Goal: Task Accomplishment & Management: Manage account settings

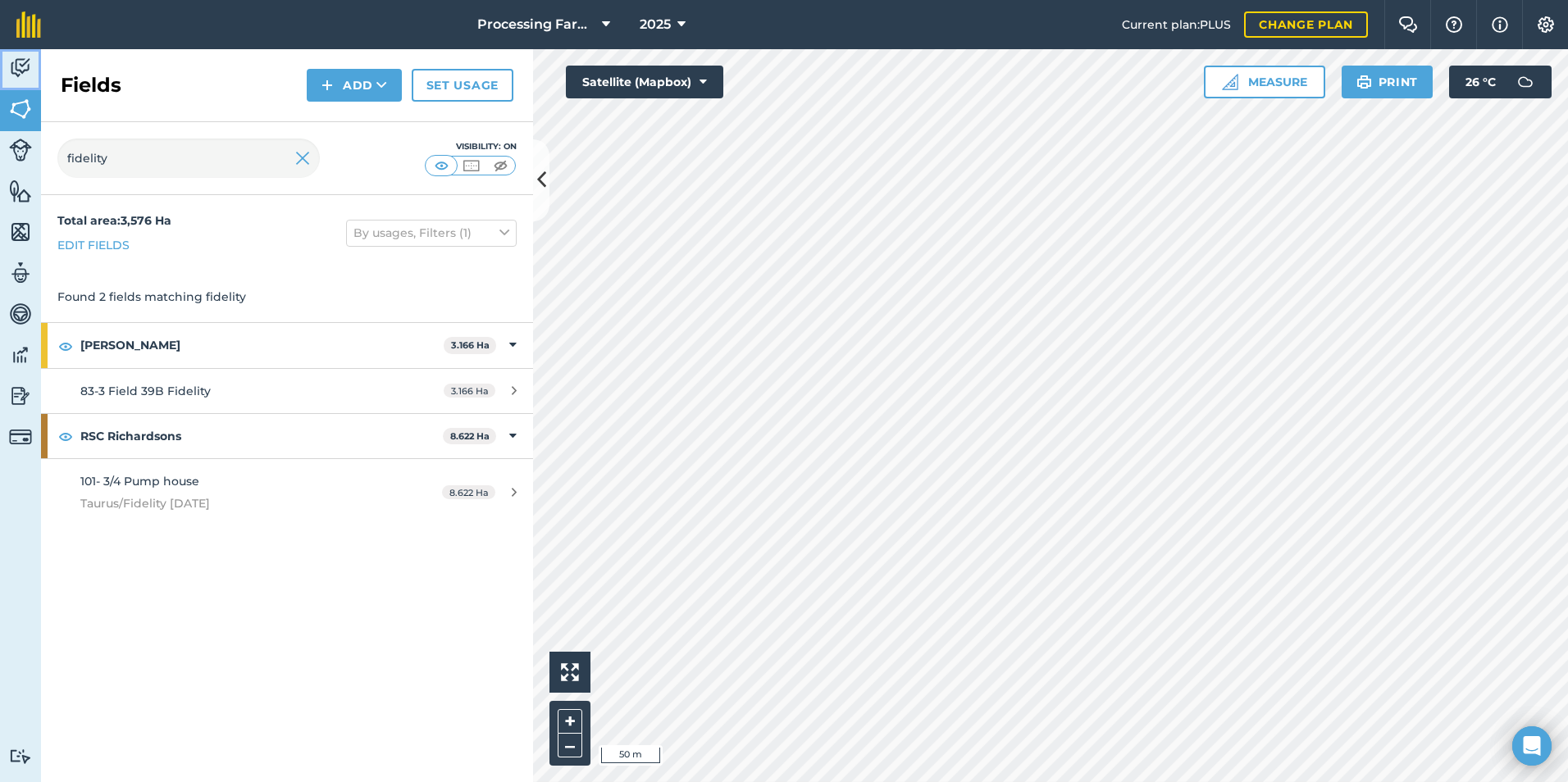
click at [30, 68] on img at bounding box center [20, 67] width 23 height 24
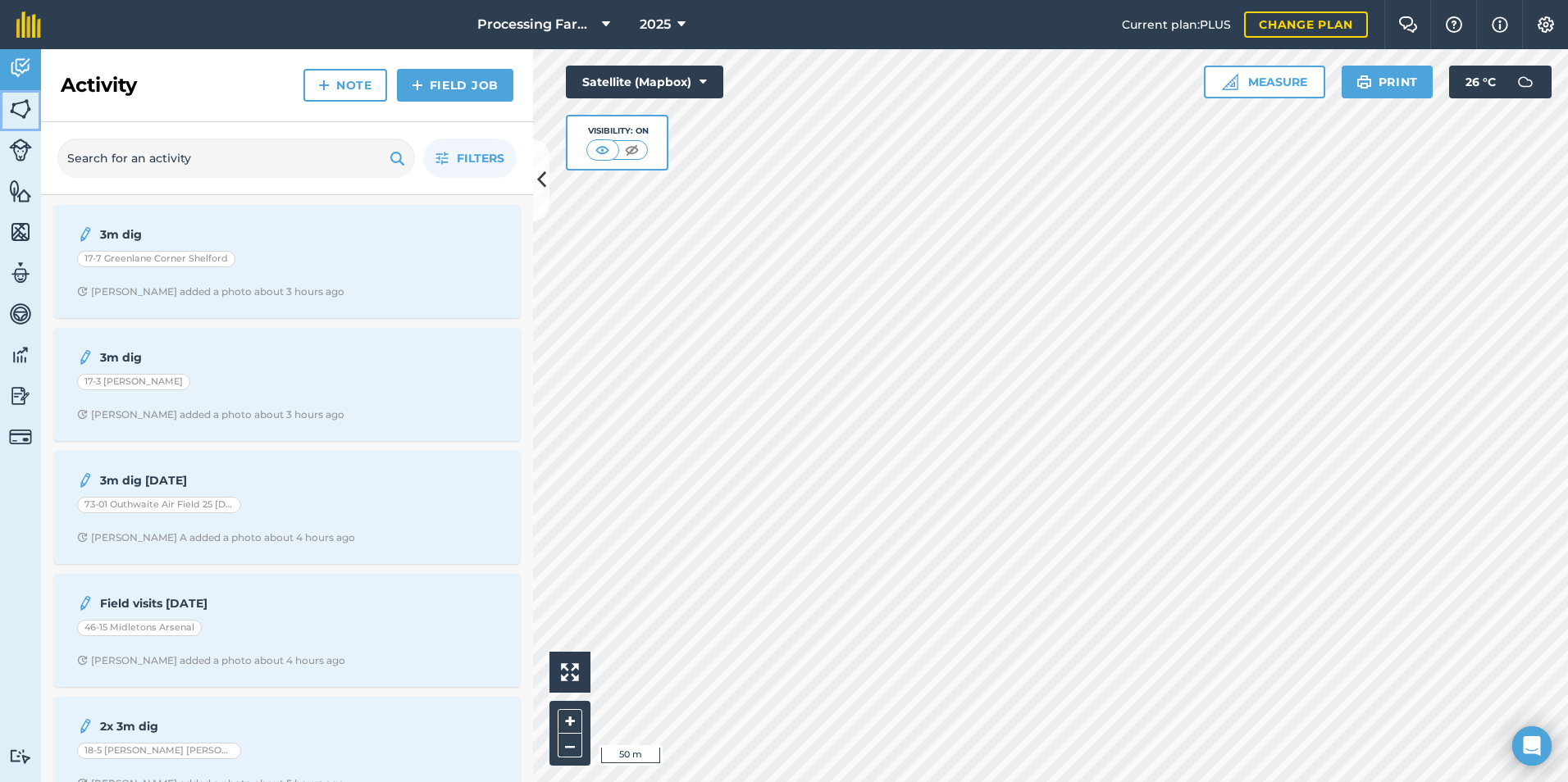
click at [18, 107] on img at bounding box center [20, 109] width 23 height 24
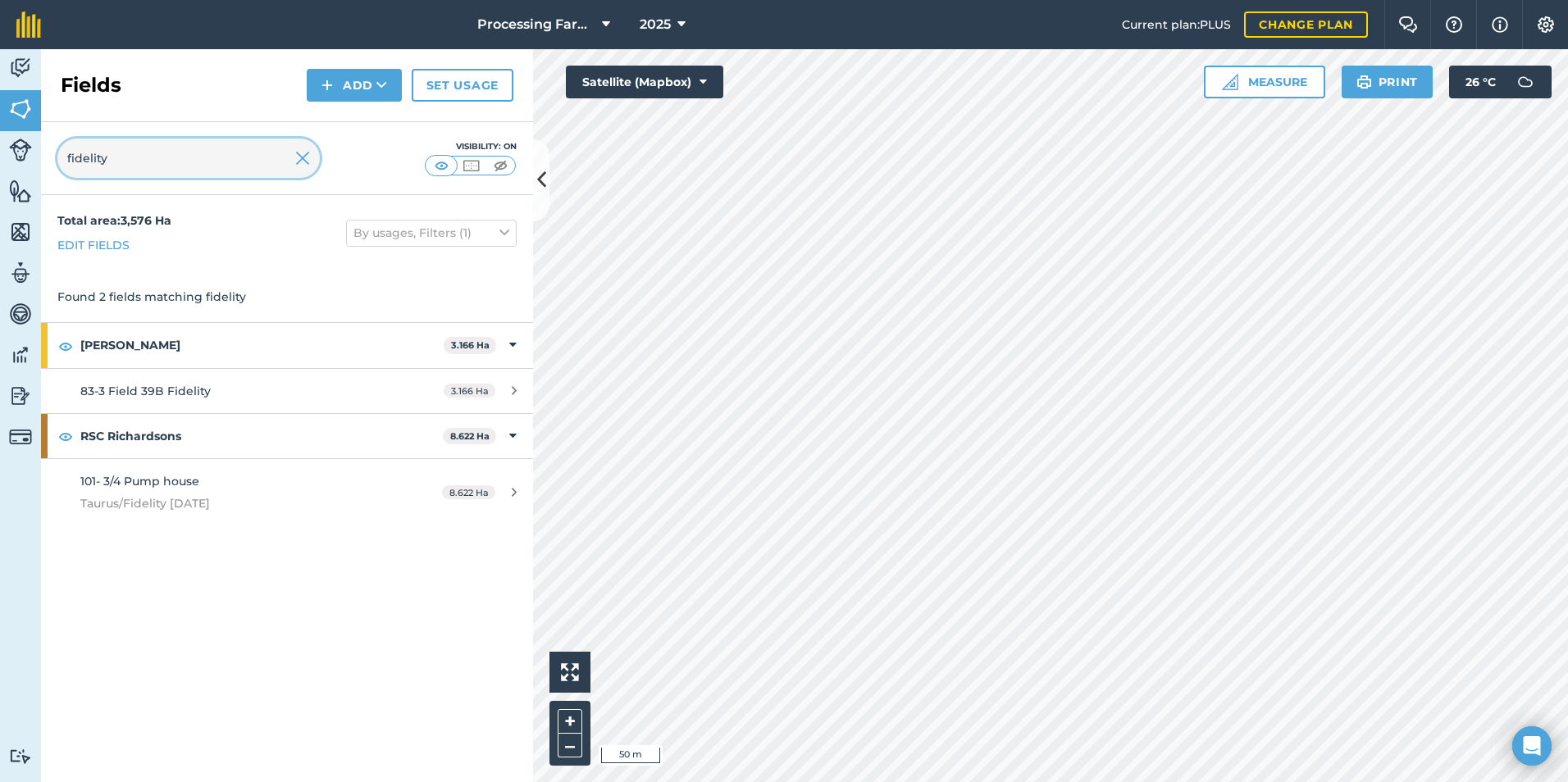
click at [309, 163] on div "fidelity" at bounding box center [188, 158] width 262 height 40
click at [308, 163] on img at bounding box center [302, 158] width 15 height 20
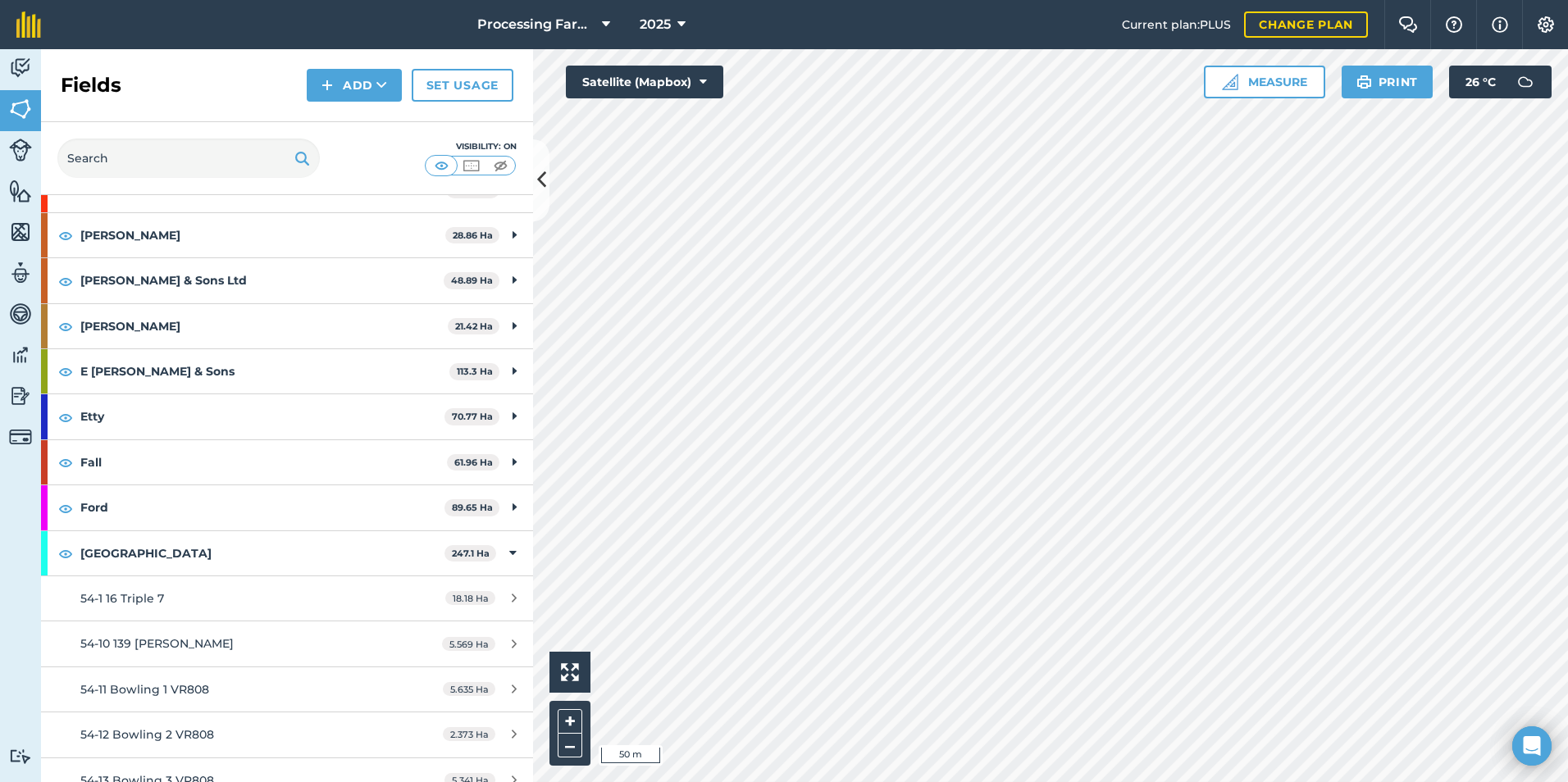
scroll to position [328, 0]
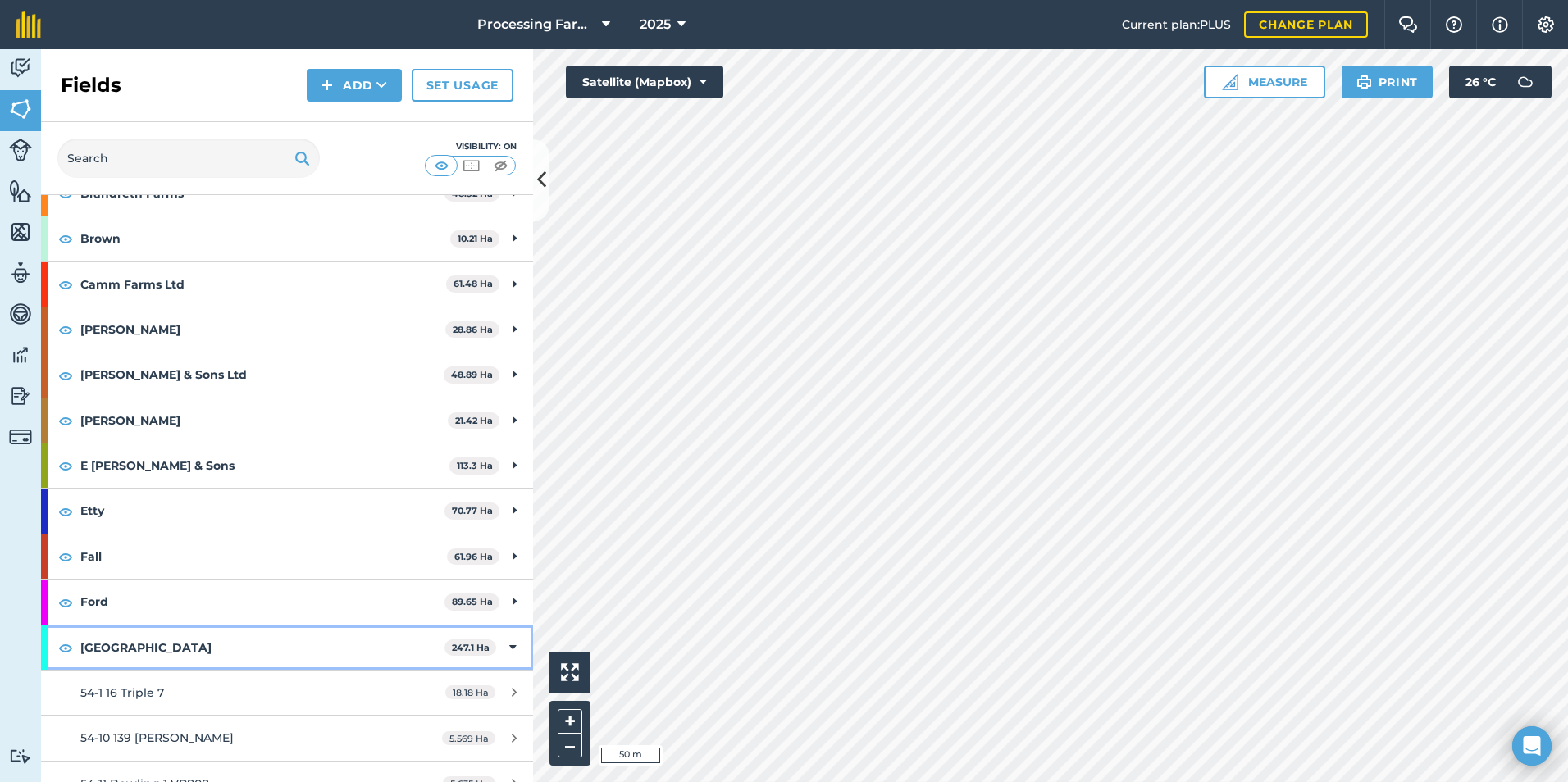
click at [159, 635] on strong "[GEOGRAPHIC_DATA]" at bounding box center [262, 647] width 364 height 44
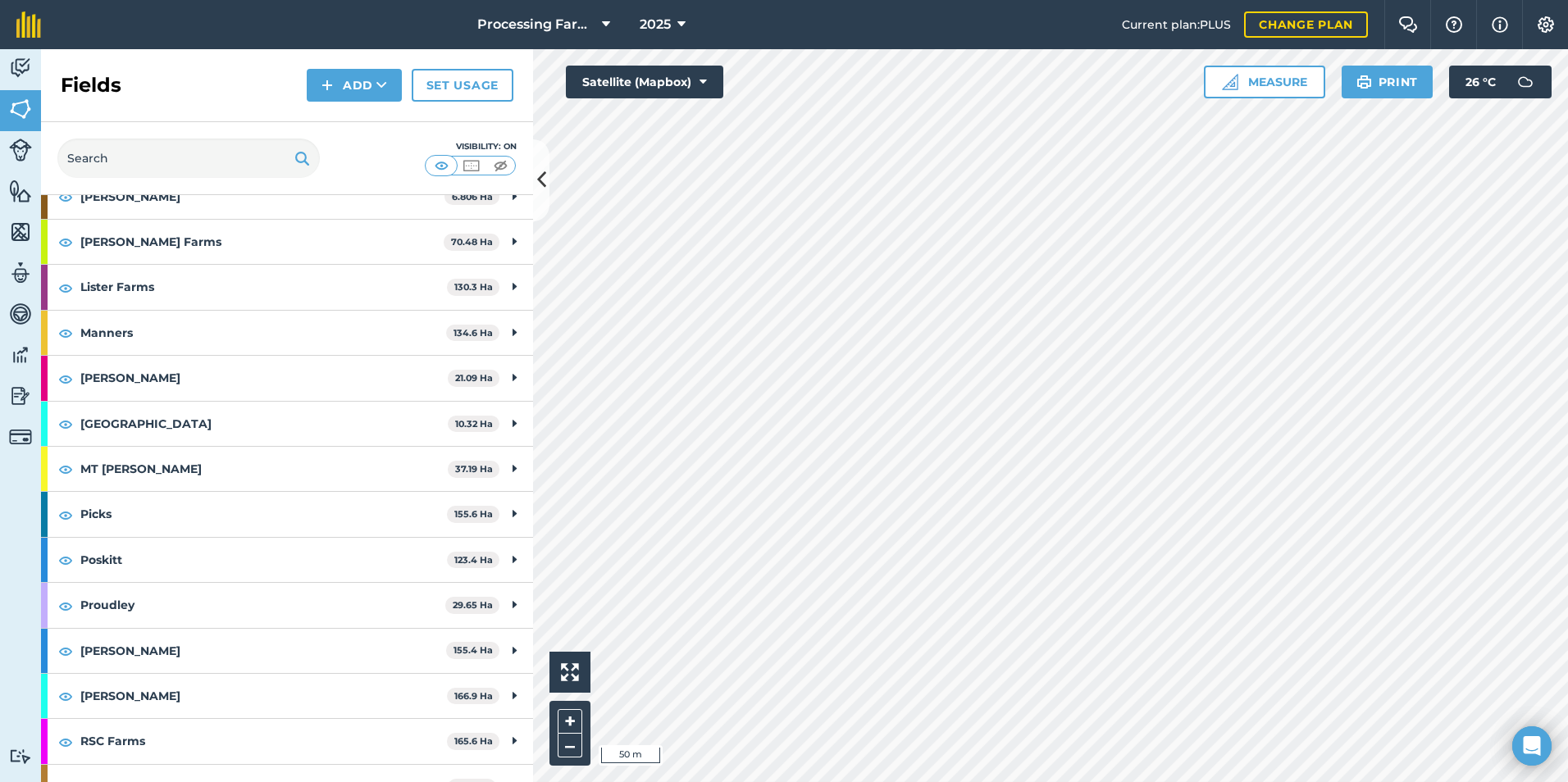
scroll to position [1558, 0]
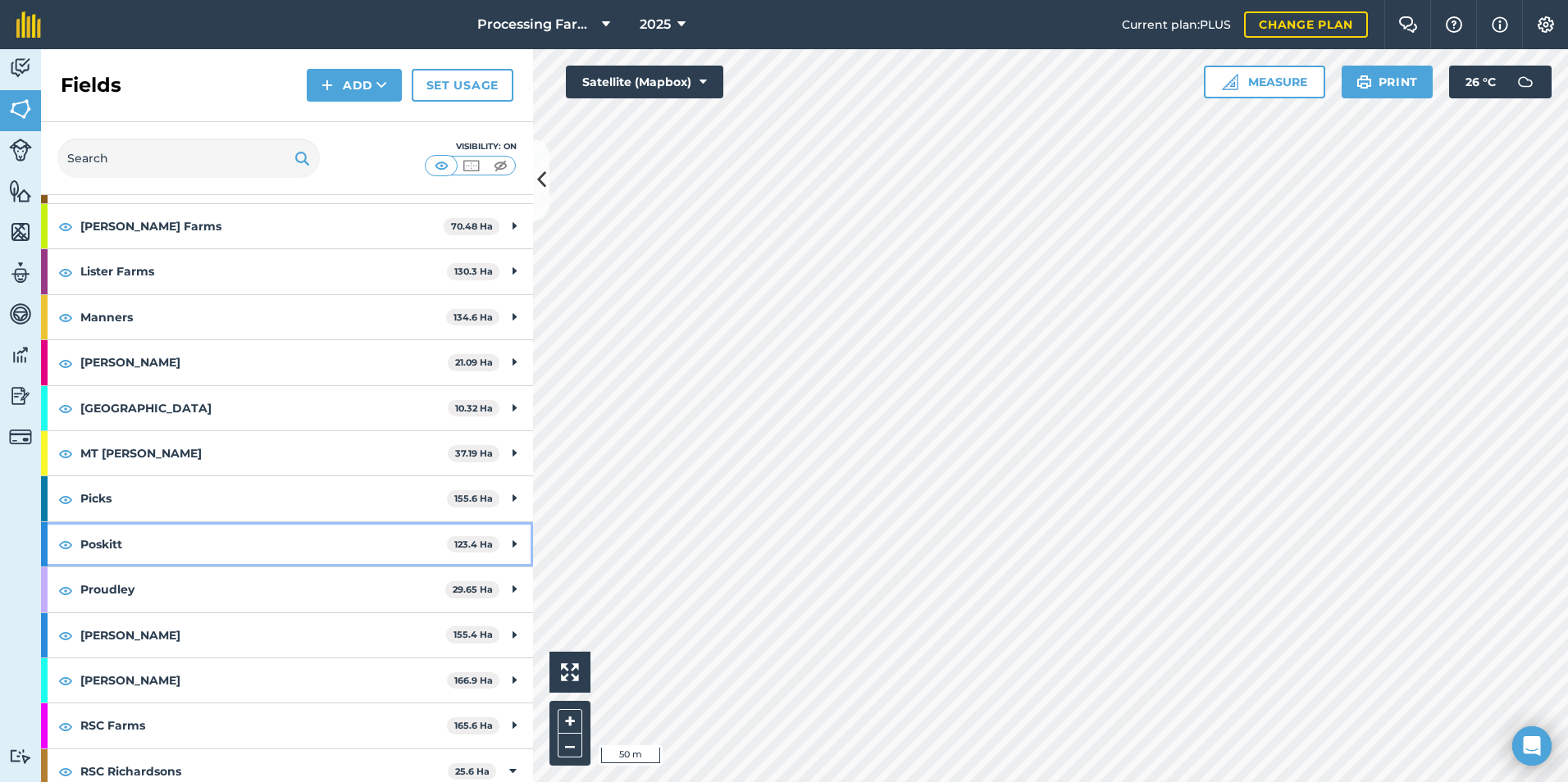
click at [176, 522] on strong "Poskitt" at bounding box center [264, 544] width 367 height 44
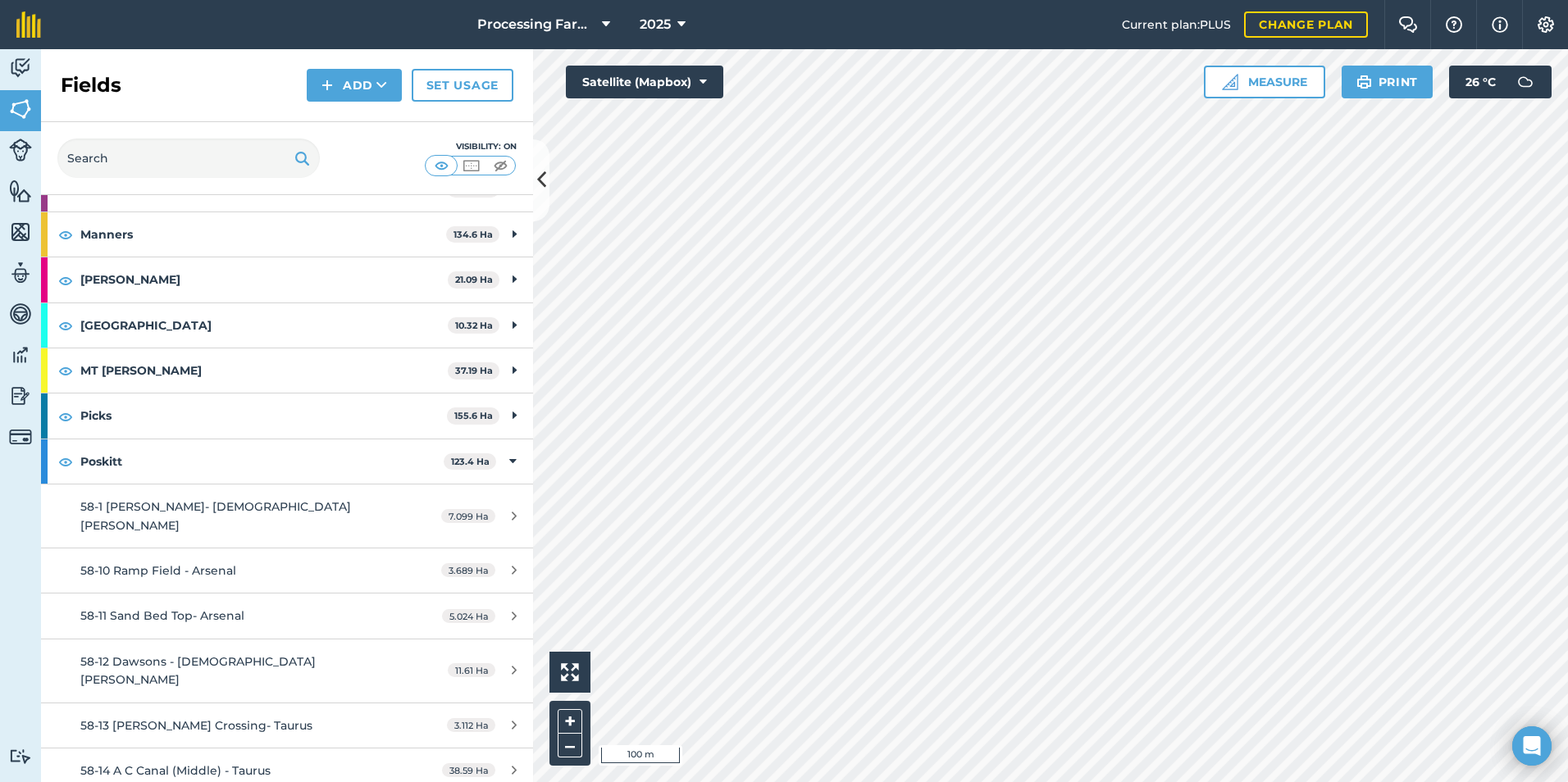
scroll to position [1640, 0]
click at [271, 440] on strong "Poskitt" at bounding box center [262, 462] width 363 height 44
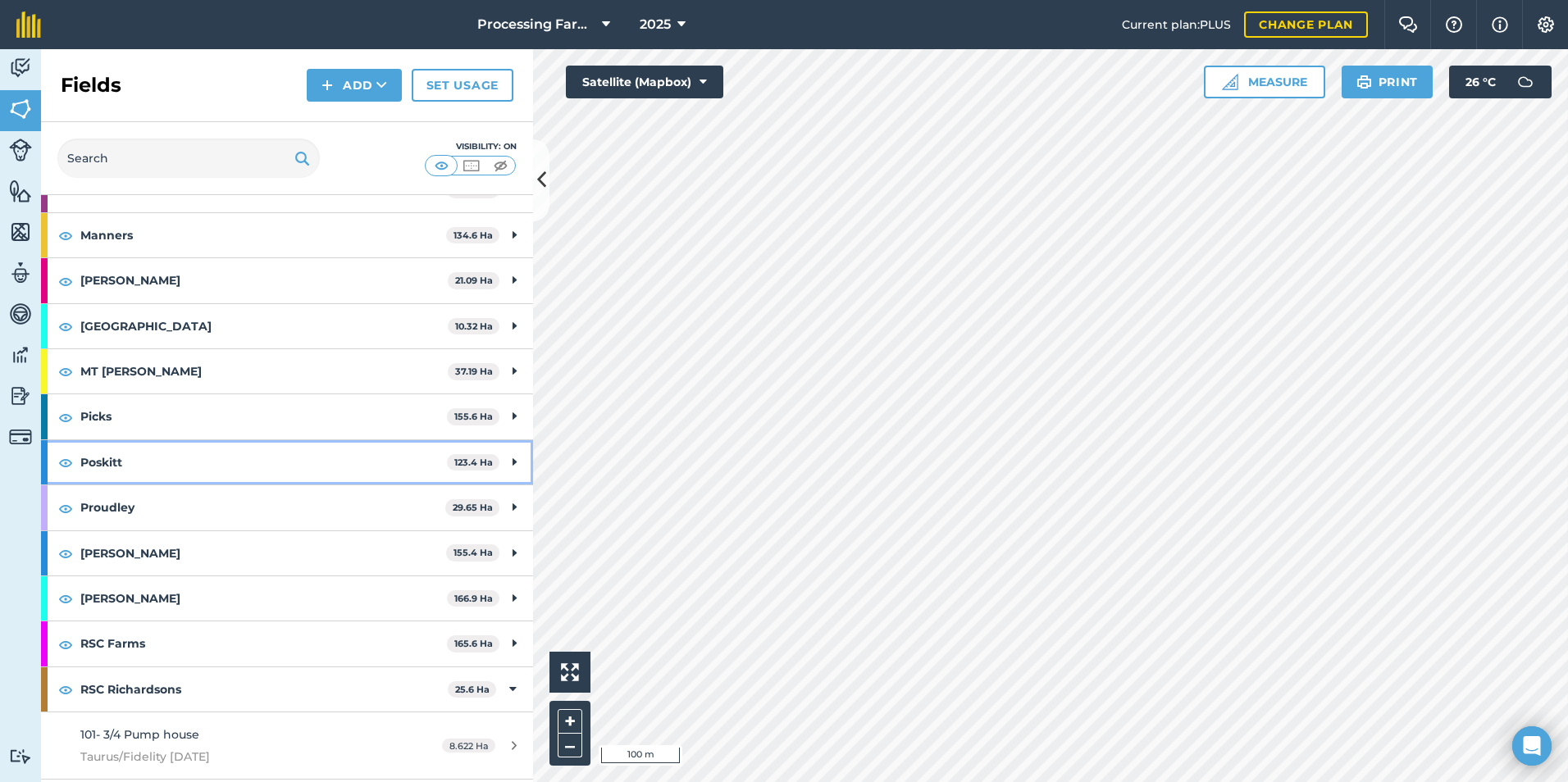
click at [283, 440] on strong "Poskitt" at bounding box center [264, 462] width 367 height 44
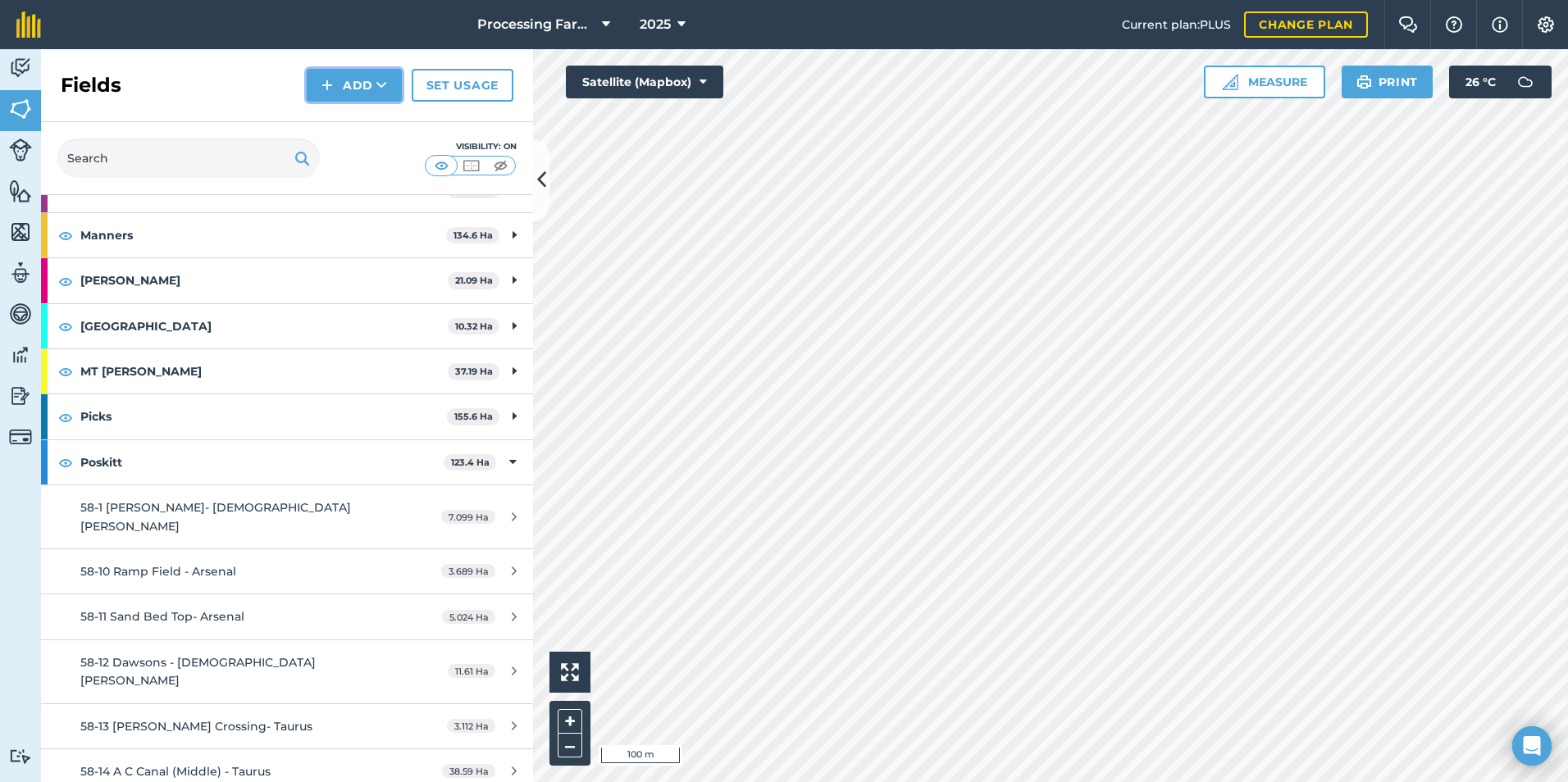
click at [352, 87] on button "Add" at bounding box center [355, 86] width 95 height 33
click at [357, 125] on link "Draw" at bounding box center [354, 122] width 90 height 36
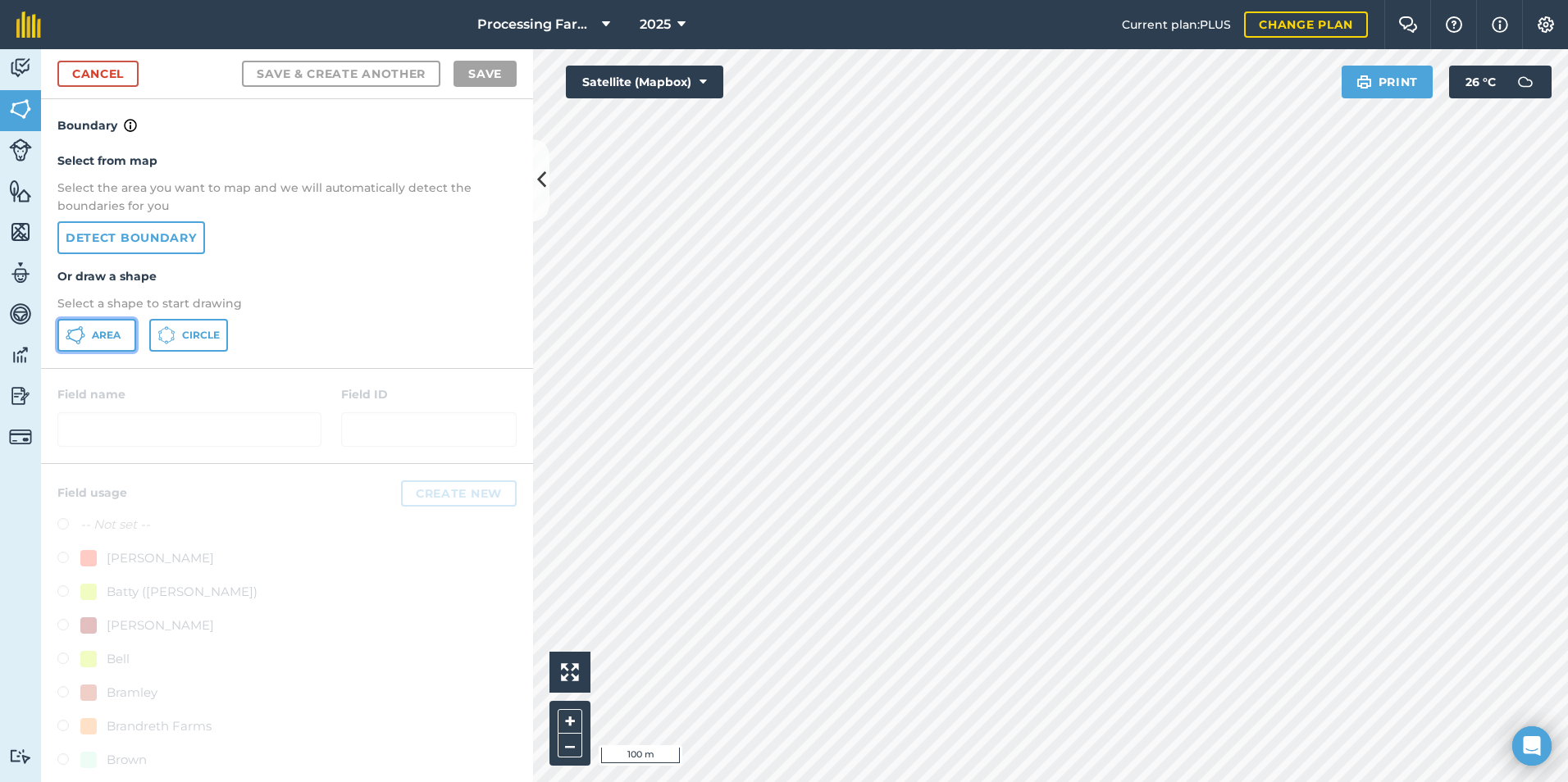
click at [75, 324] on button "Area" at bounding box center [96, 336] width 79 height 33
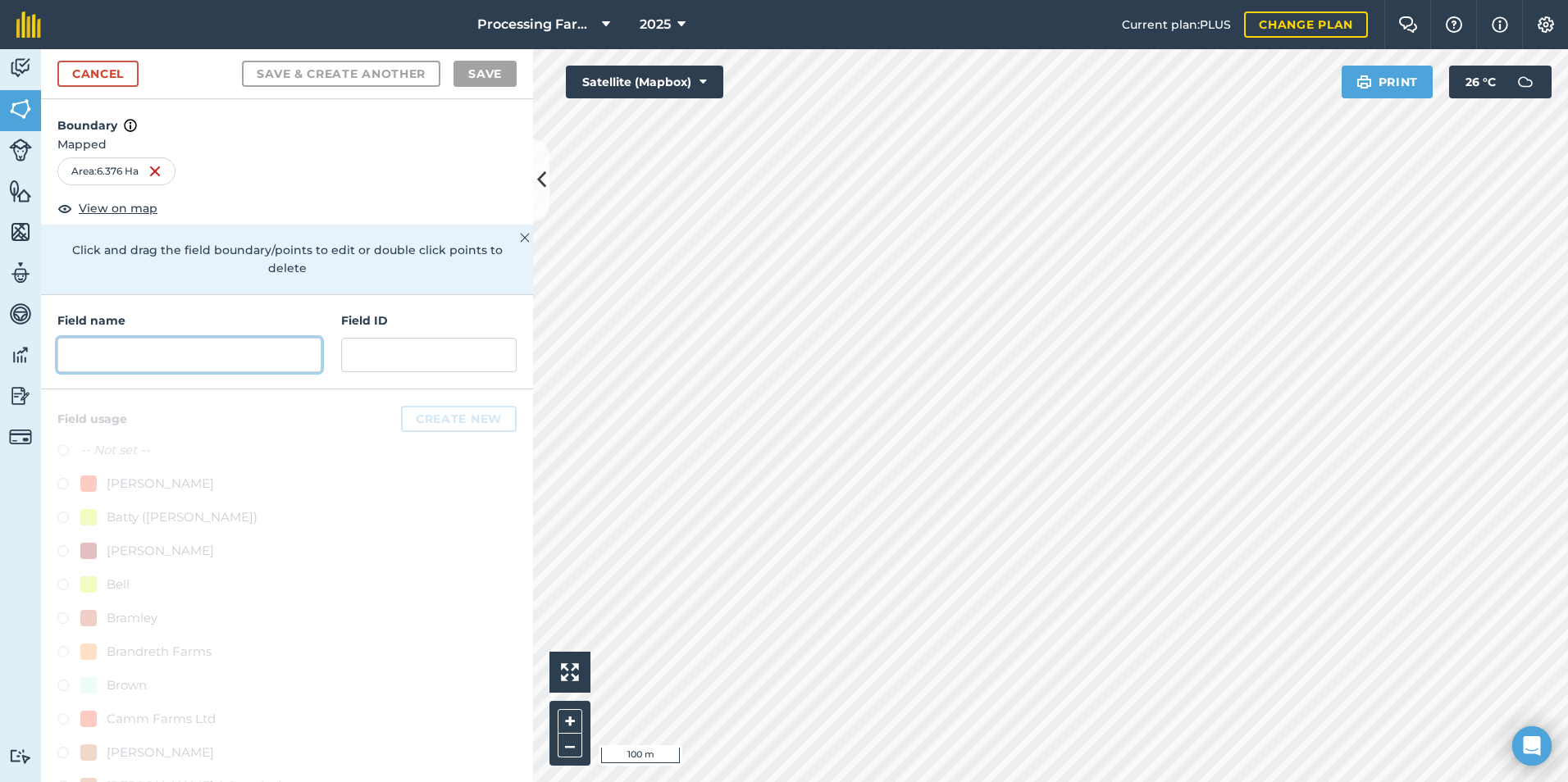
click at [201, 339] on input "text" at bounding box center [189, 356] width 264 height 35
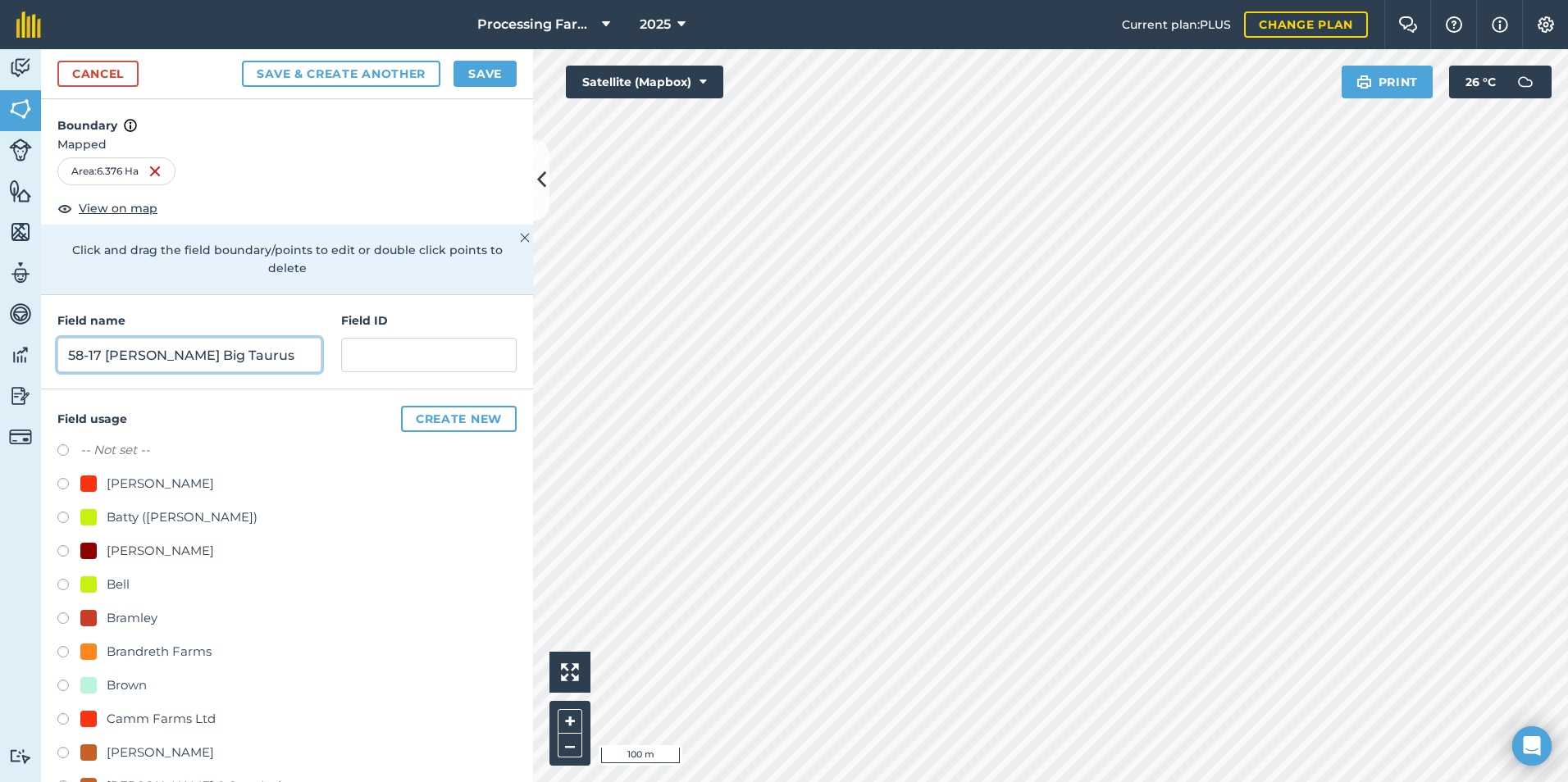
type input "58-17 [PERSON_NAME] Big Taurus"
click at [463, 70] on button "Save" at bounding box center [484, 74] width 63 height 26
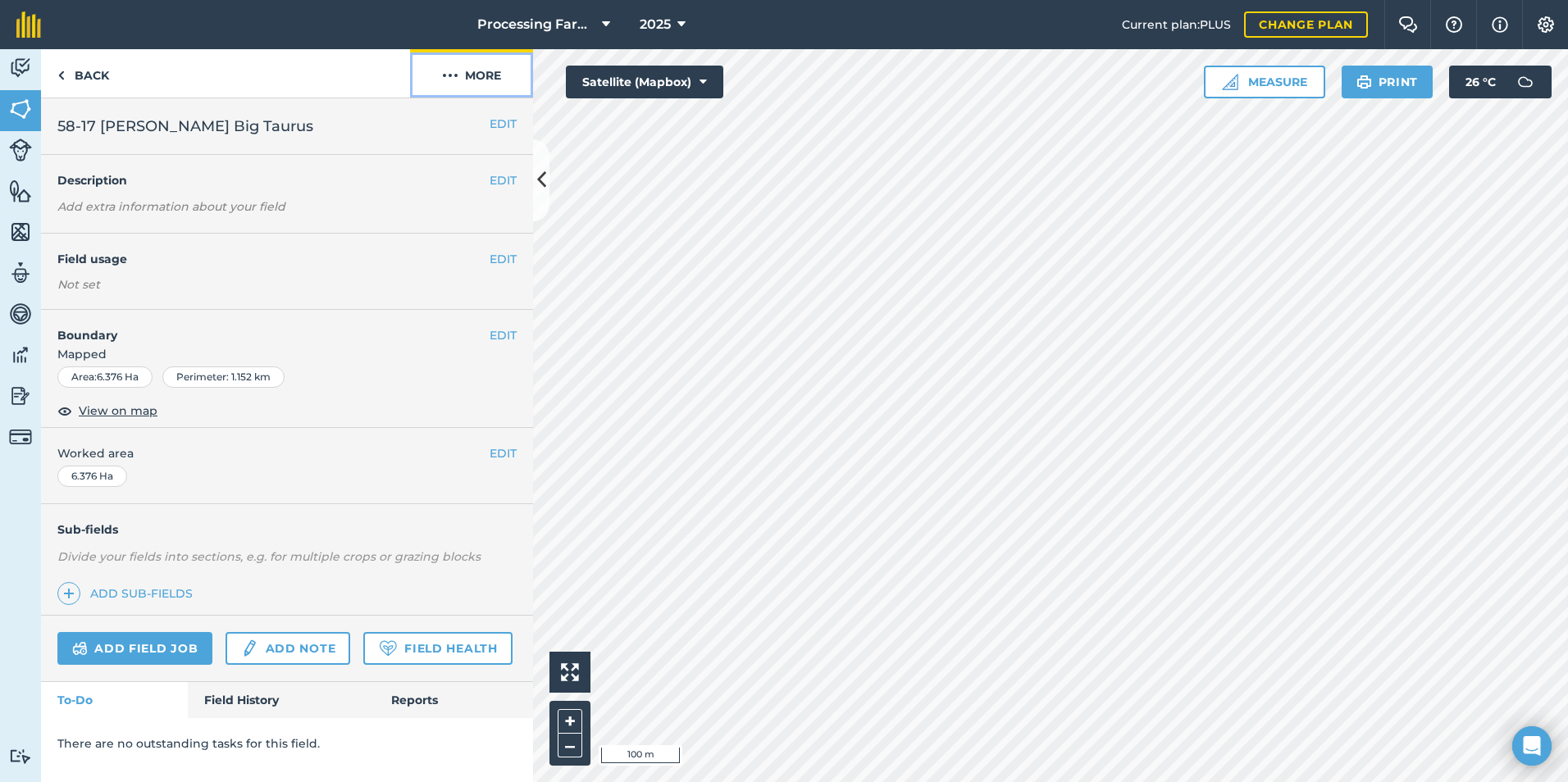
click at [453, 82] on img at bounding box center [450, 75] width 16 height 20
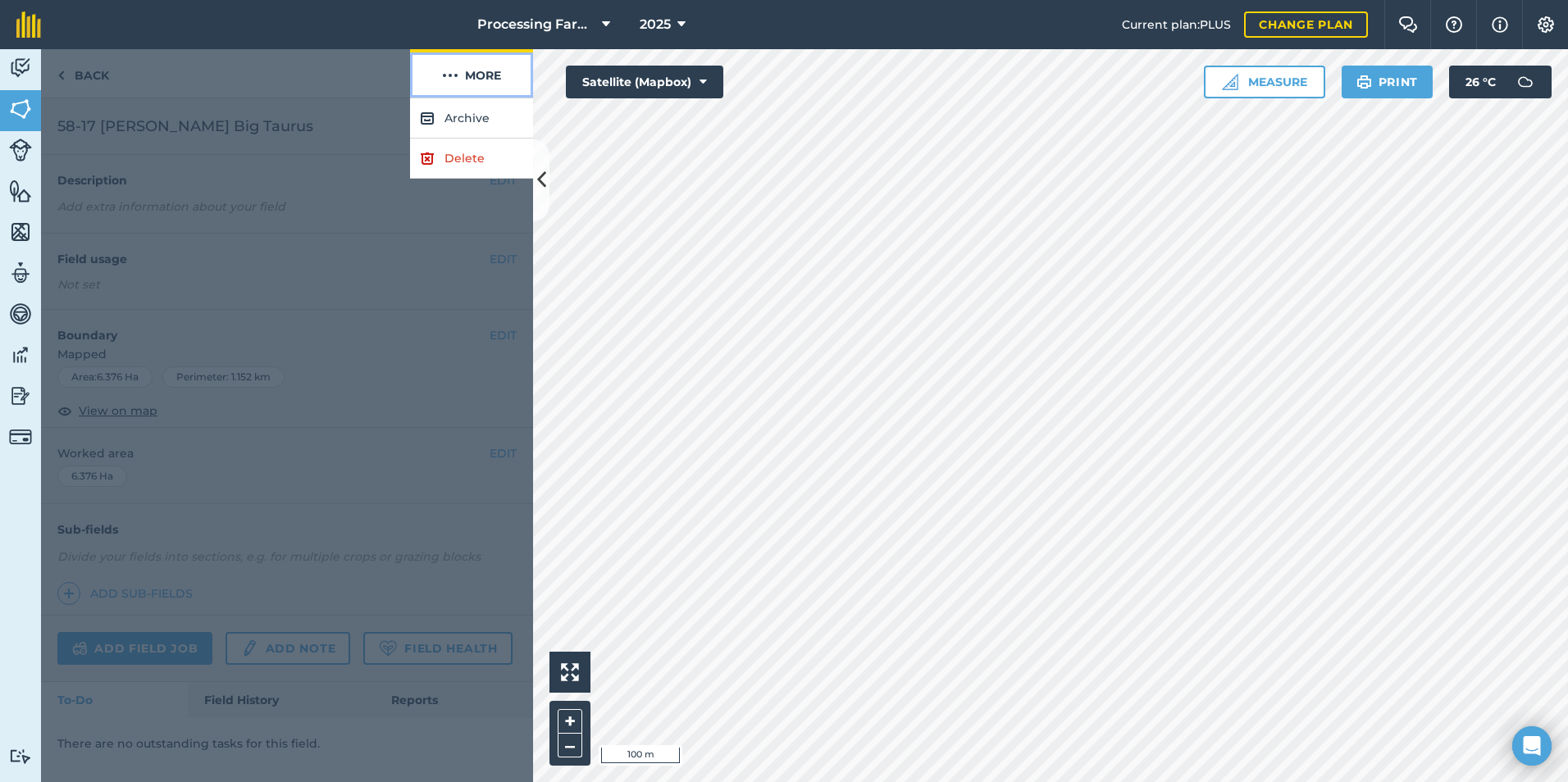
click at [453, 82] on img at bounding box center [450, 75] width 16 height 20
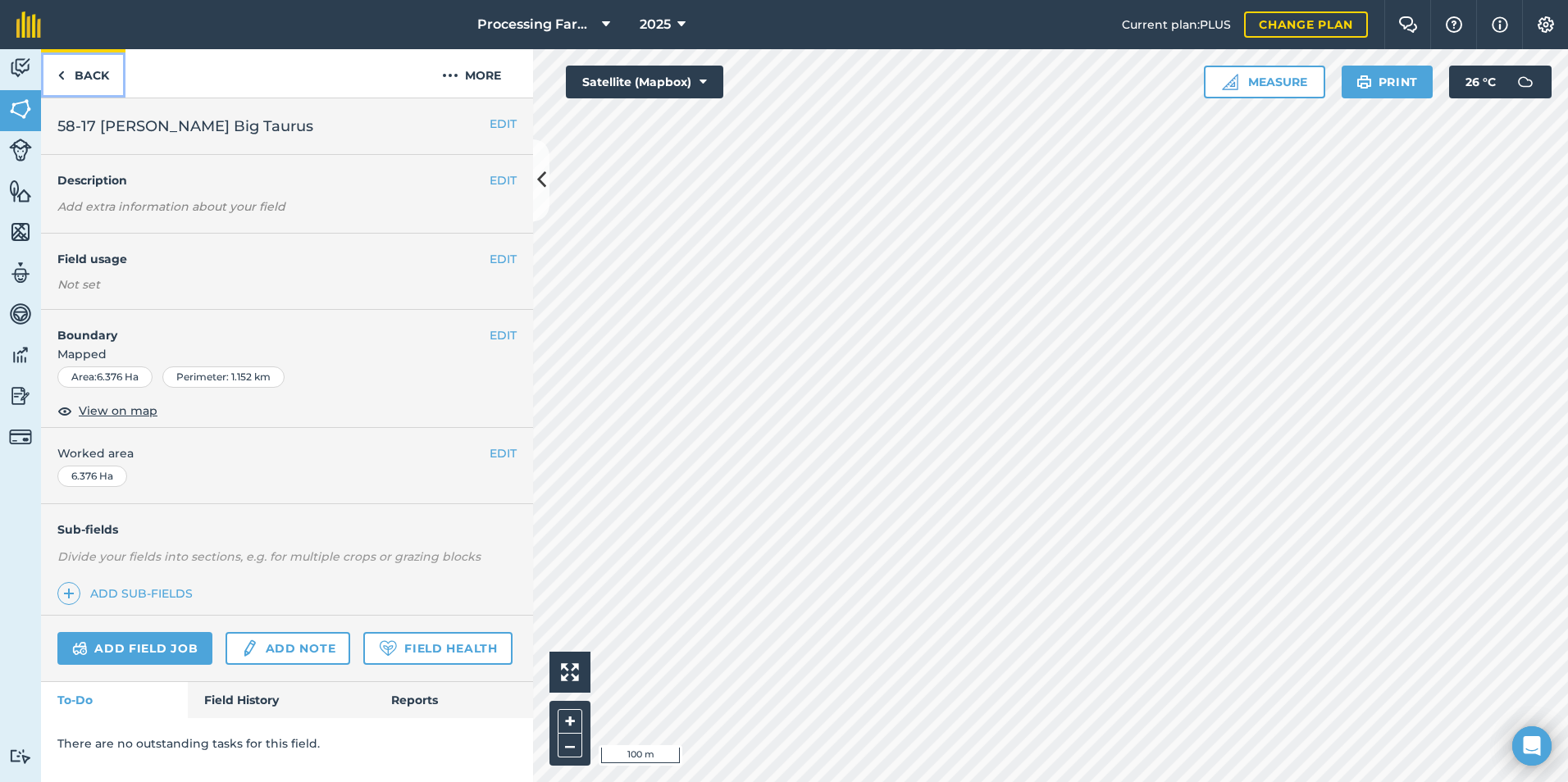
click at [88, 70] on link "Back" at bounding box center [83, 74] width 85 height 48
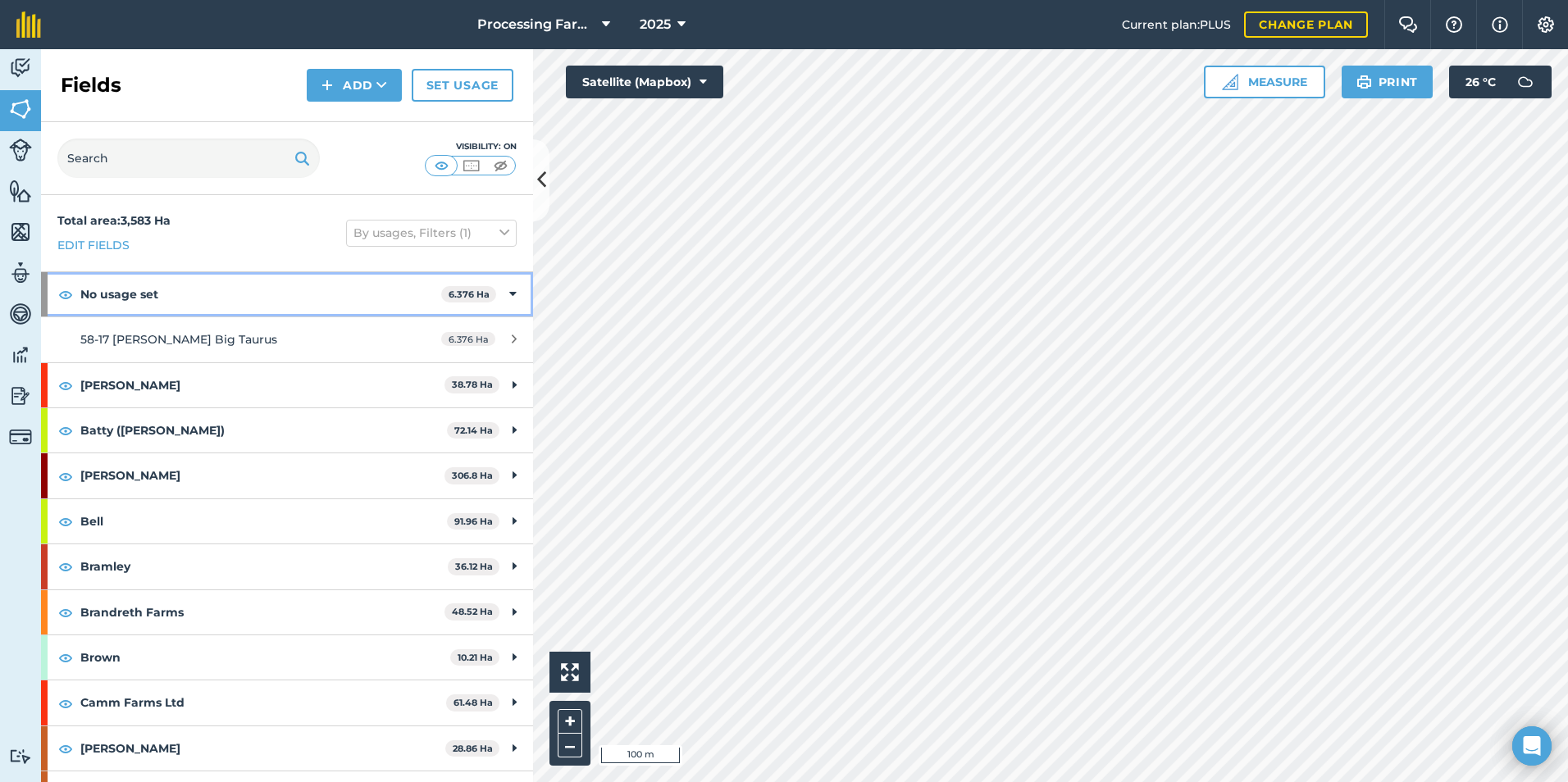
click at [272, 294] on strong "No usage set" at bounding box center [260, 294] width 361 height 44
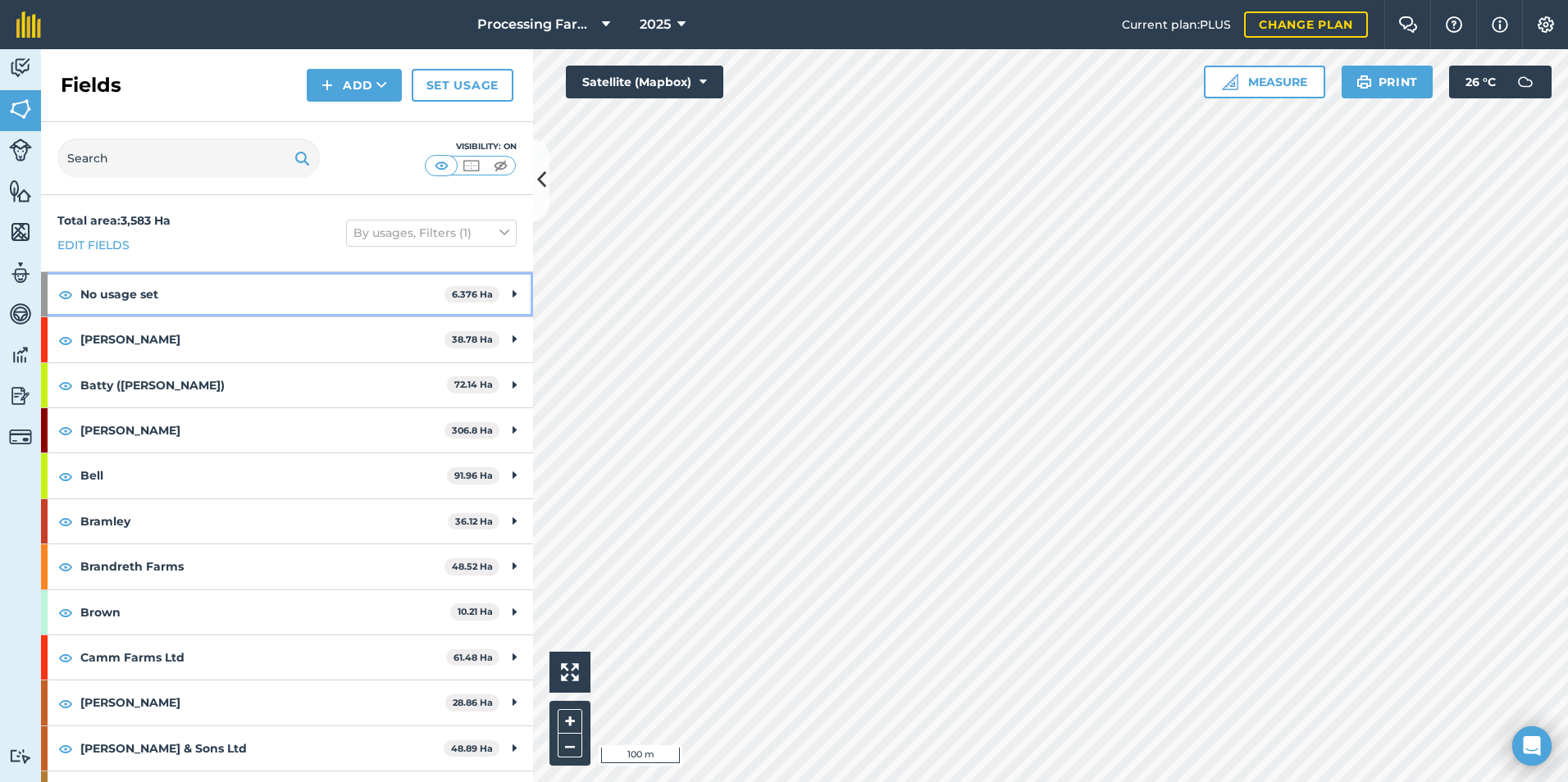
click at [272, 294] on strong "No usage set" at bounding box center [262, 294] width 364 height 44
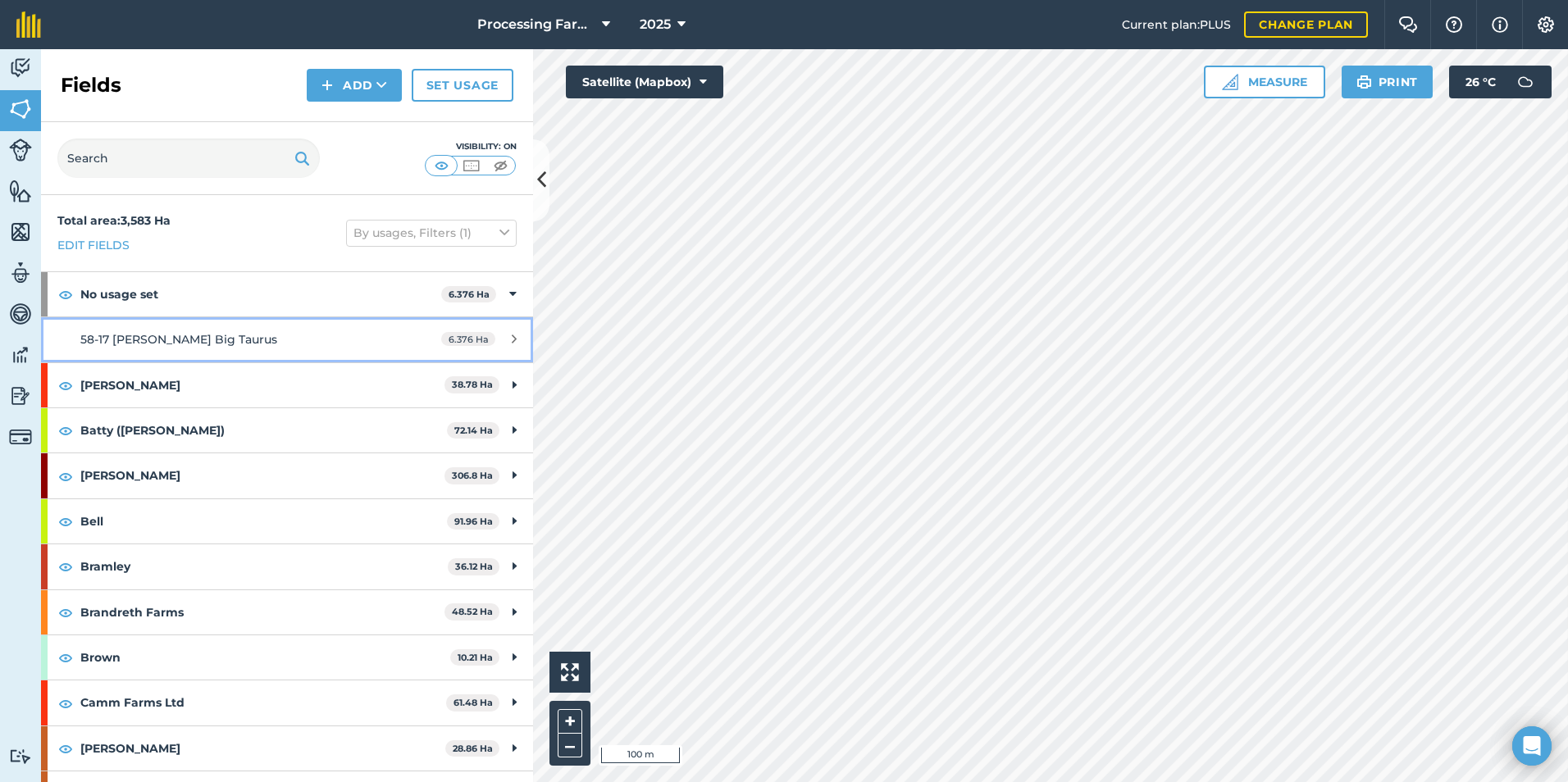
click at [273, 324] on link "58-17 Selby Big Taurus 6.376 Ha" at bounding box center [286, 339] width 492 height 44
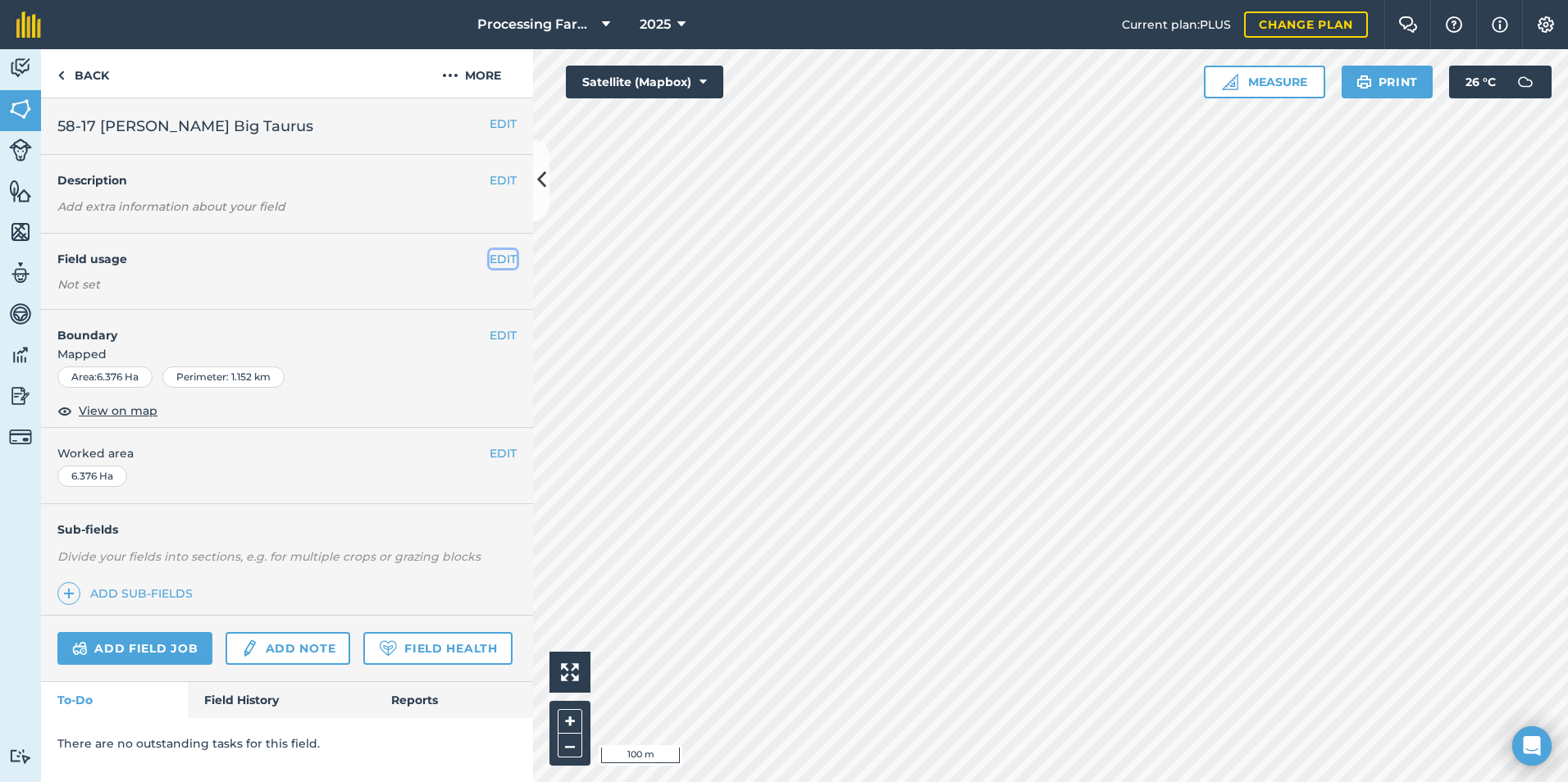
click at [507, 251] on button "EDIT" at bounding box center [502, 259] width 27 height 18
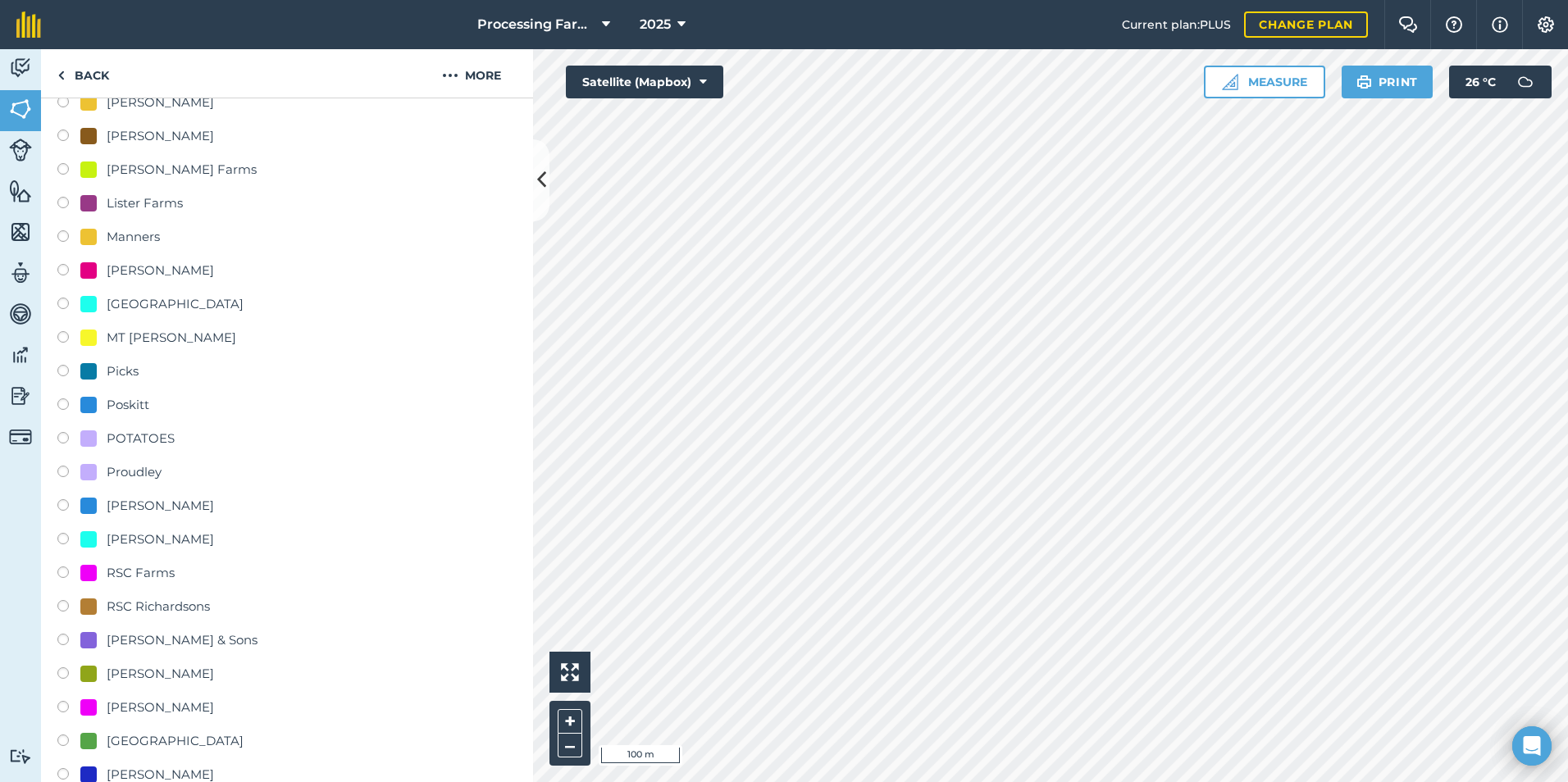
scroll to position [984, 0]
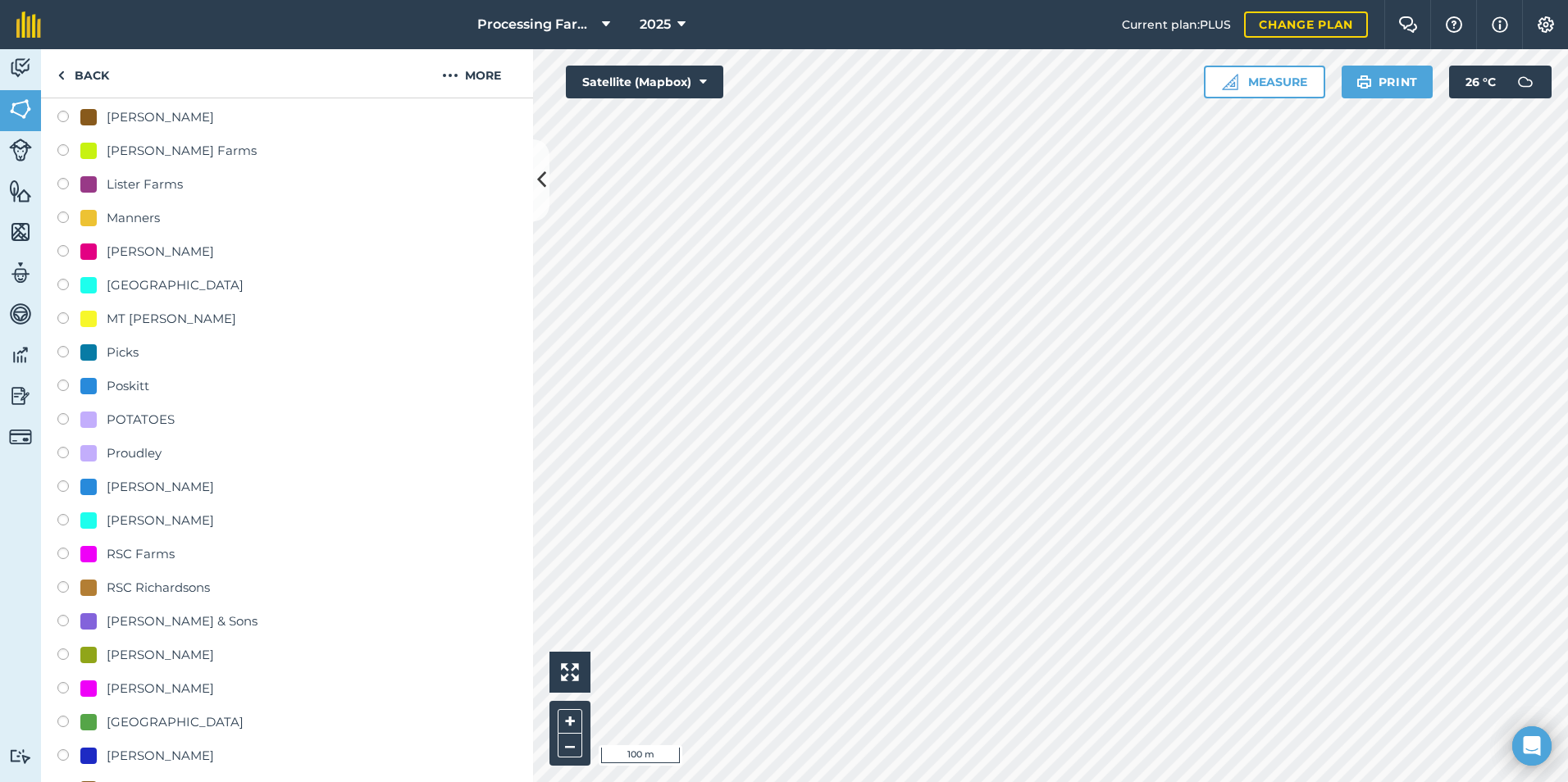
click at [67, 388] on label at bounding box center [68, 388] width 23 height 16
radio input "true"
radio input "false"
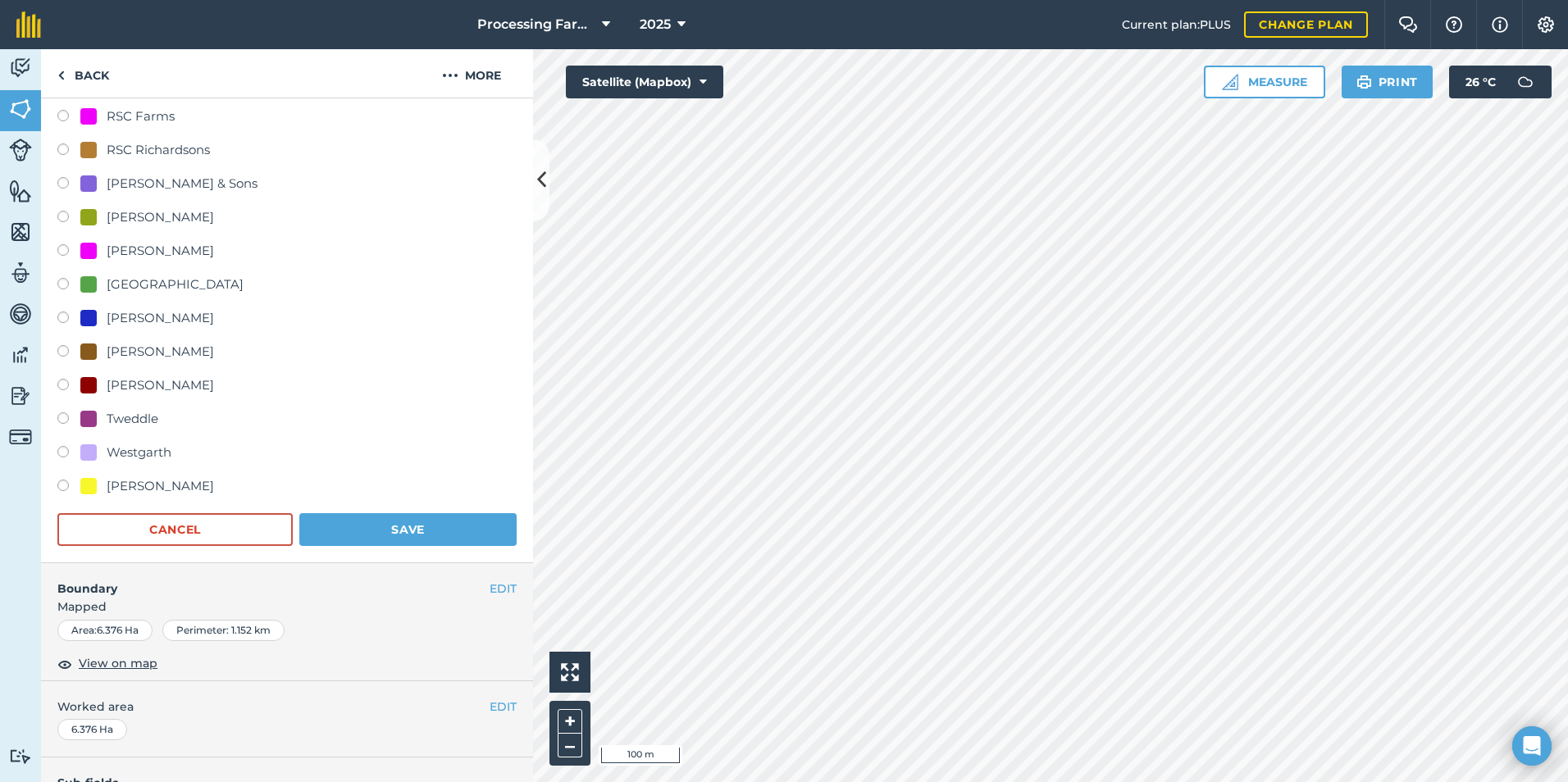
scroll to position [1476, 0]
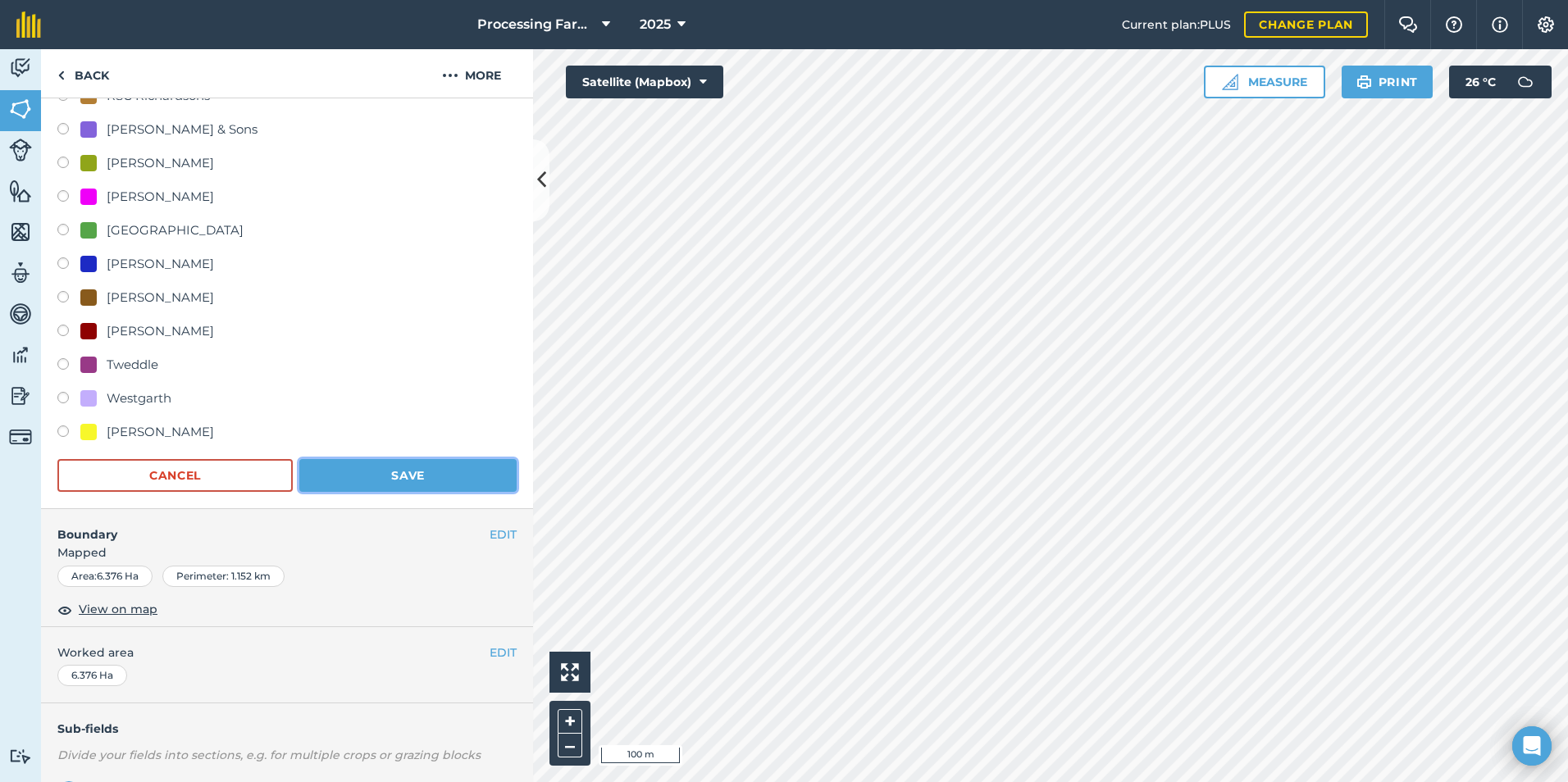
click at [403, 462] on button "Save" at bounding box center [407, 476] width 217 height 33
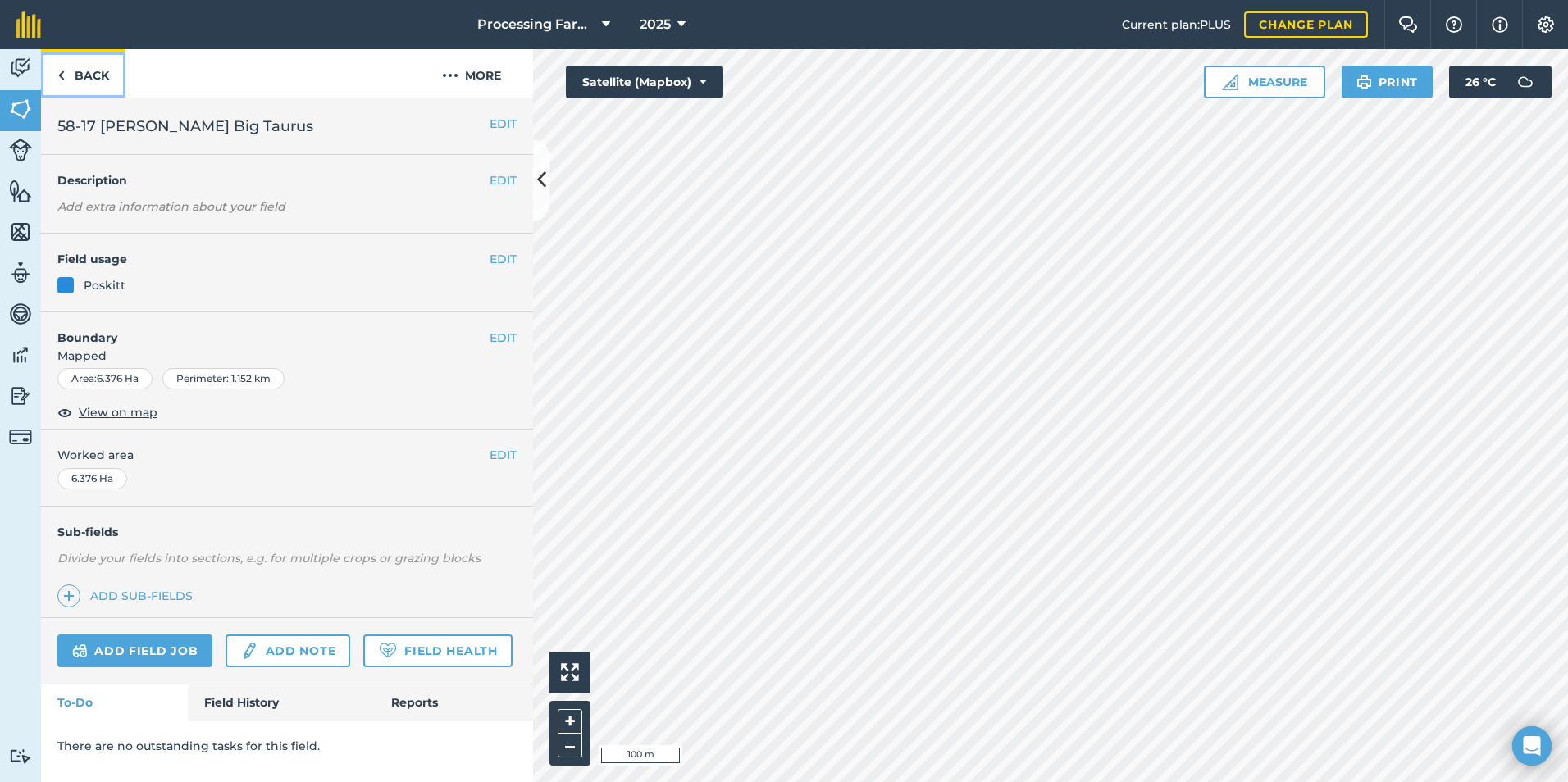
click at [89, 70] on link "Back" at bounding box center [83, 74] width 85 height 48
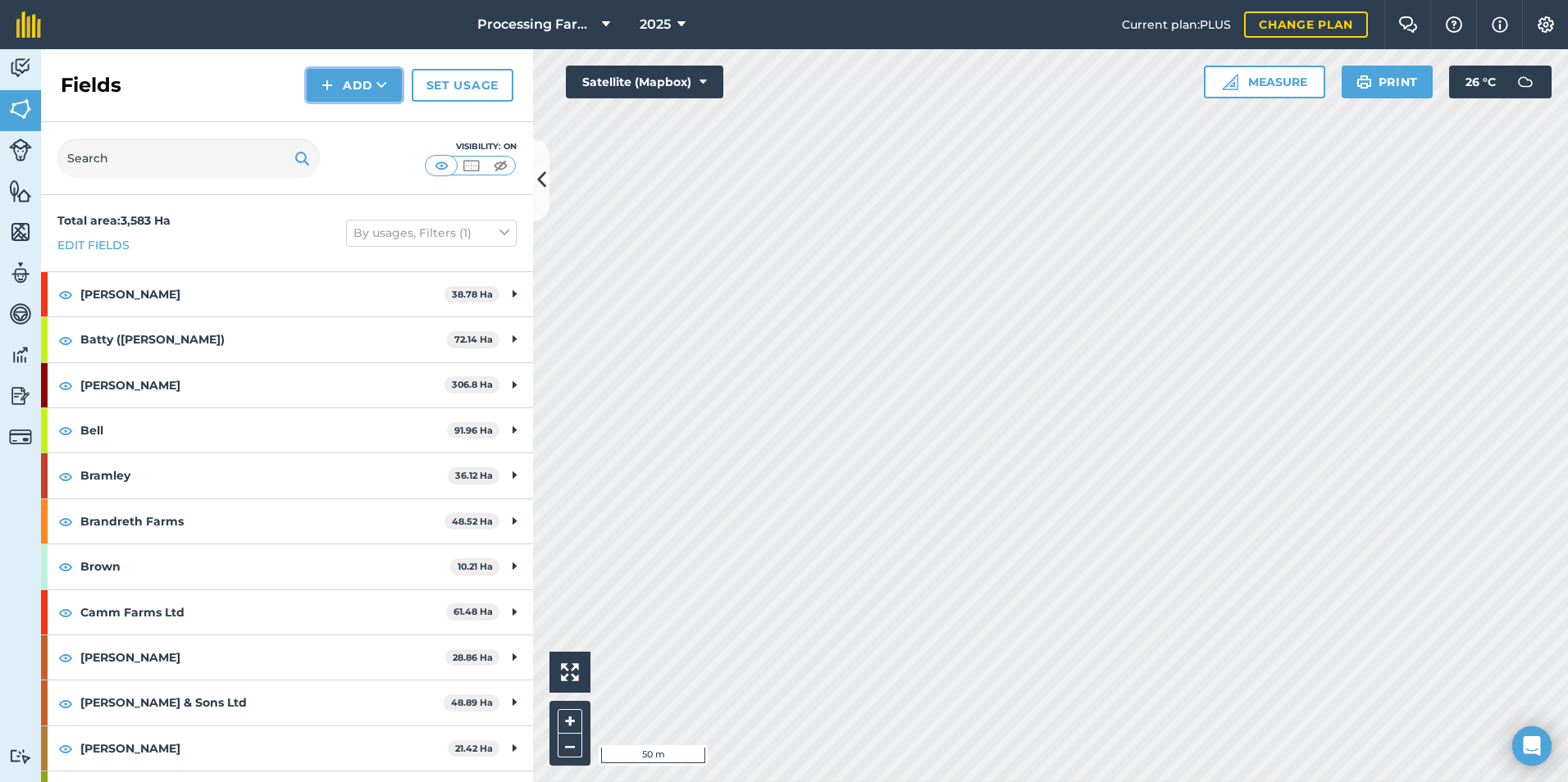
click at [345, 76] on button "Add" at bounding box center [355, 86] width 95 height 33
click at [372, 127] on link "Draw" at bounding box center [354, 122] width 90 height 36
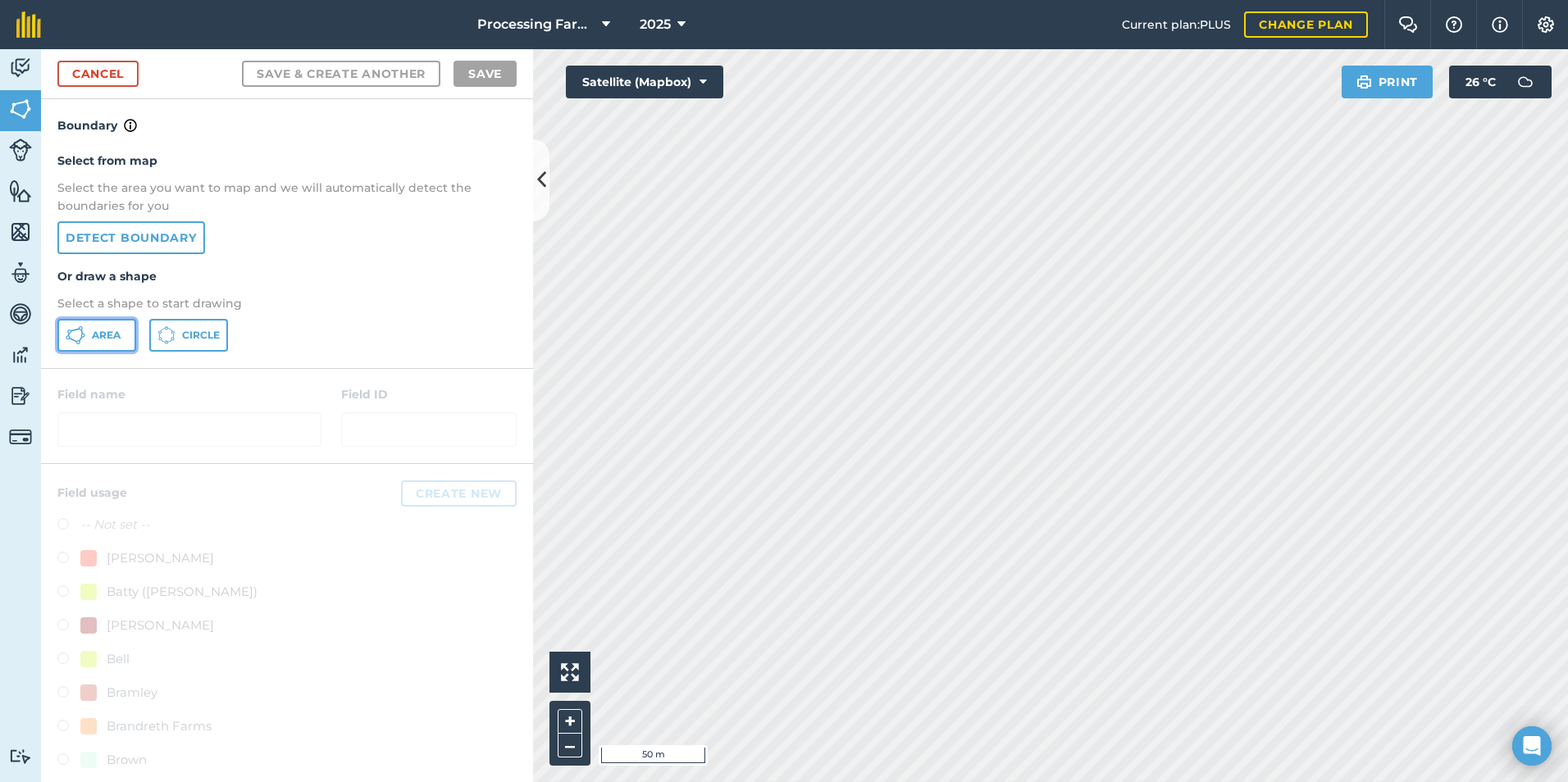
click at [84, 330] on icon at bounding box center [75, 335] width 20 height 20
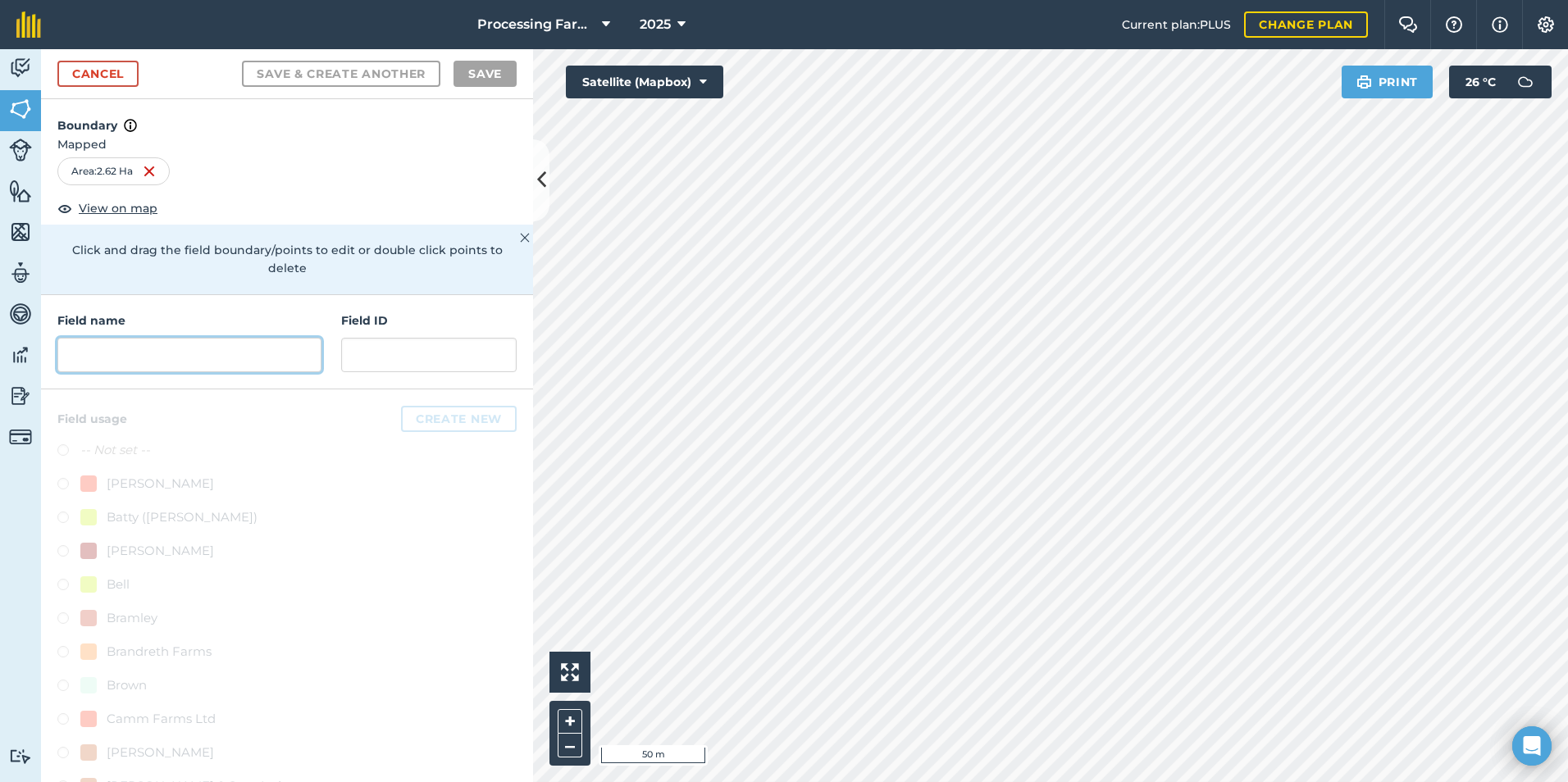
click at [240, 346] on input "text" at bounding box center [189, 356] width 264 height 35
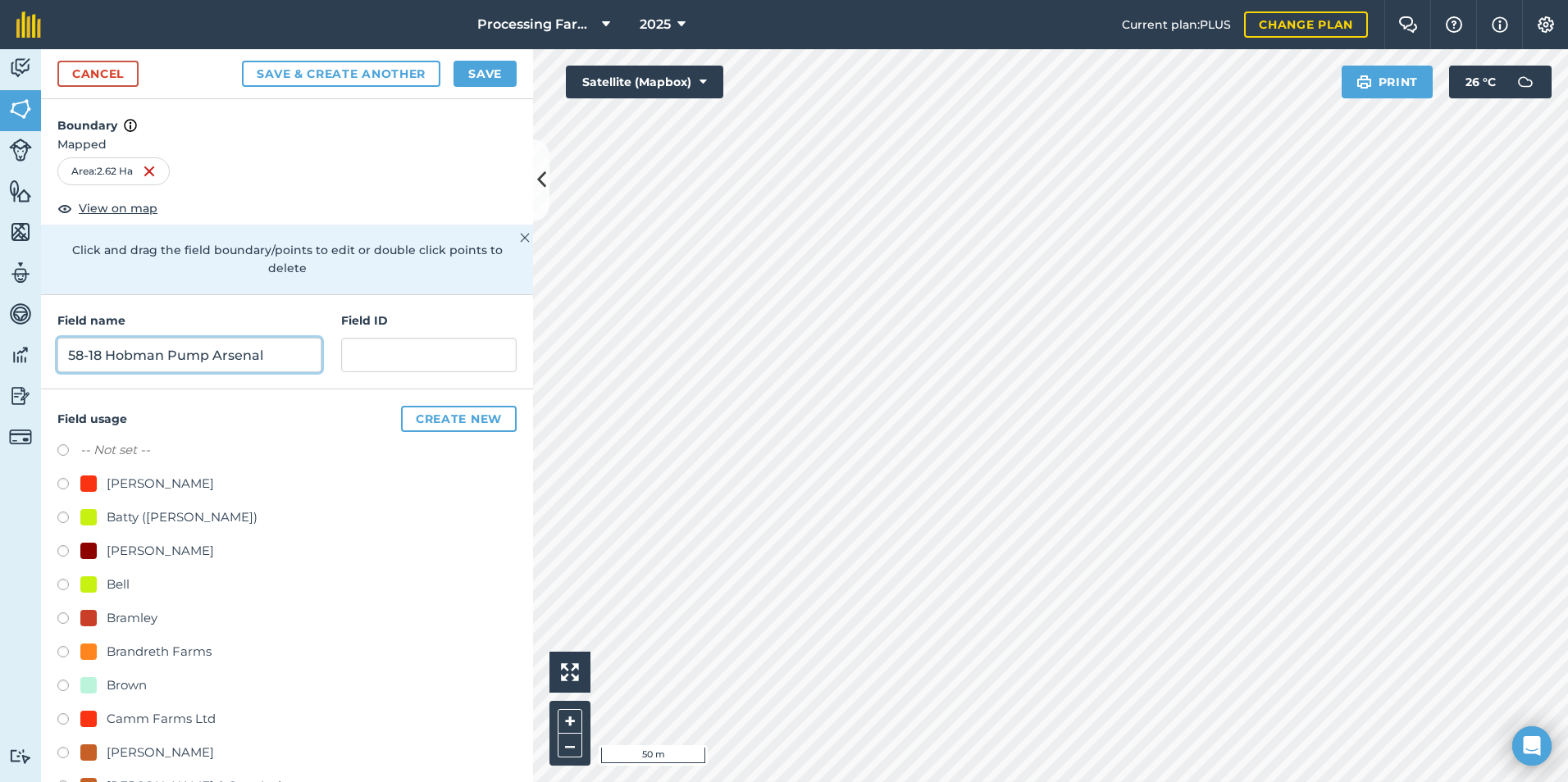
type input "58-18 Hobman Pump Arsenal"
click at [470, 81] on button "Save" at bounding box center [484, 74] width 63 height 26
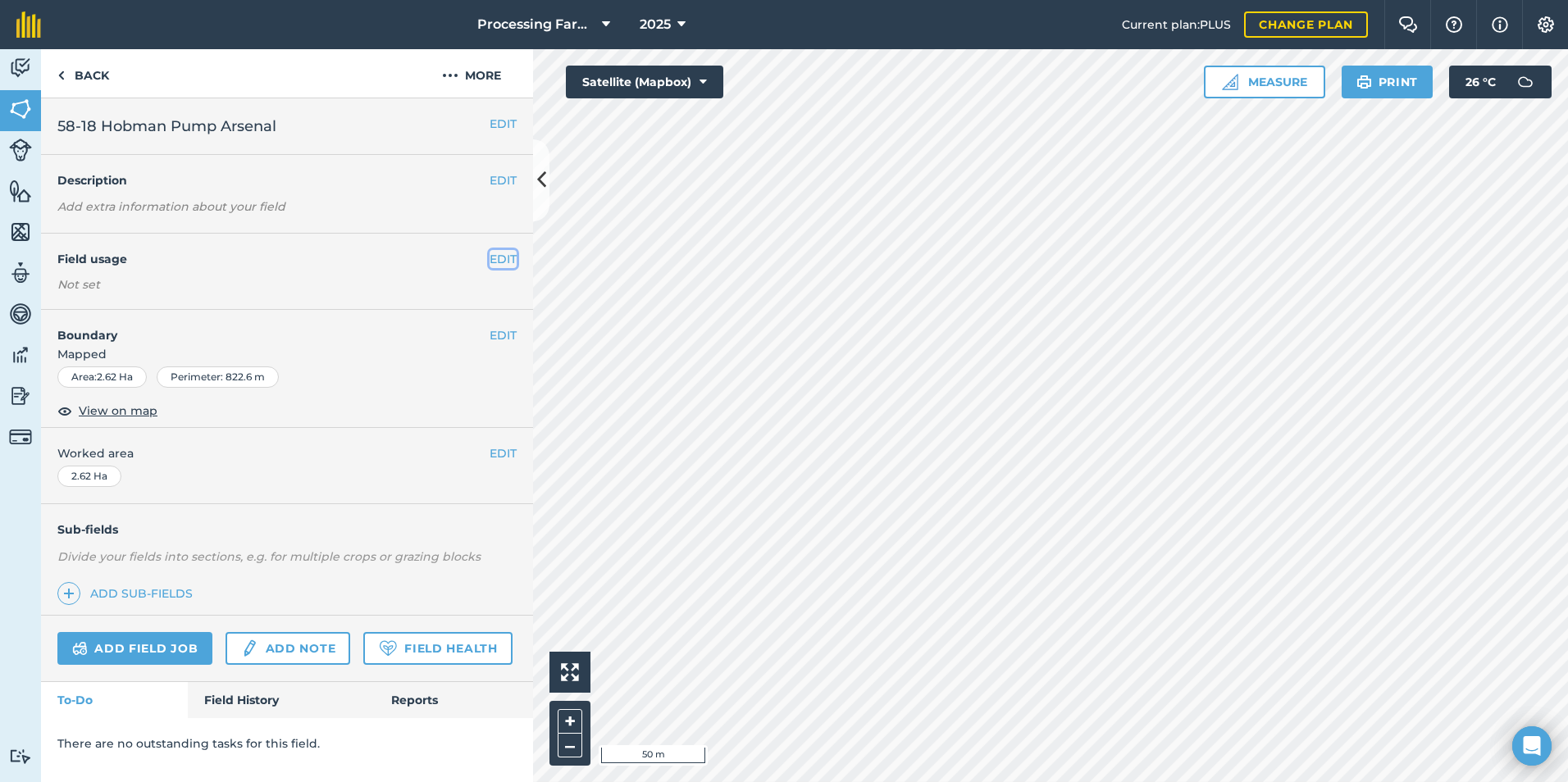
click at [497, 258] on button "EDIT" at bounding box center [502, 259] width 27 height 18
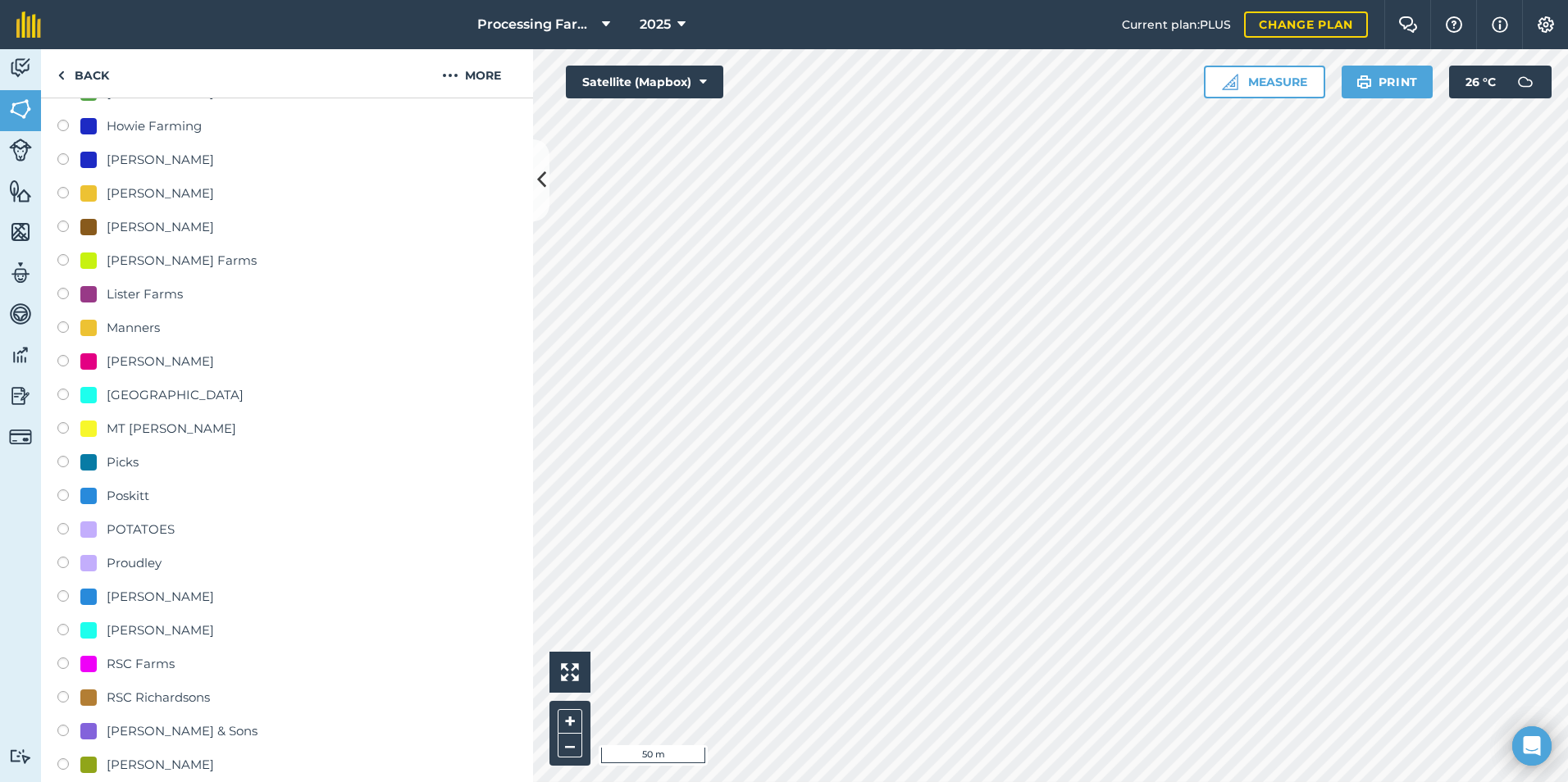
scroll to position [902, 0]
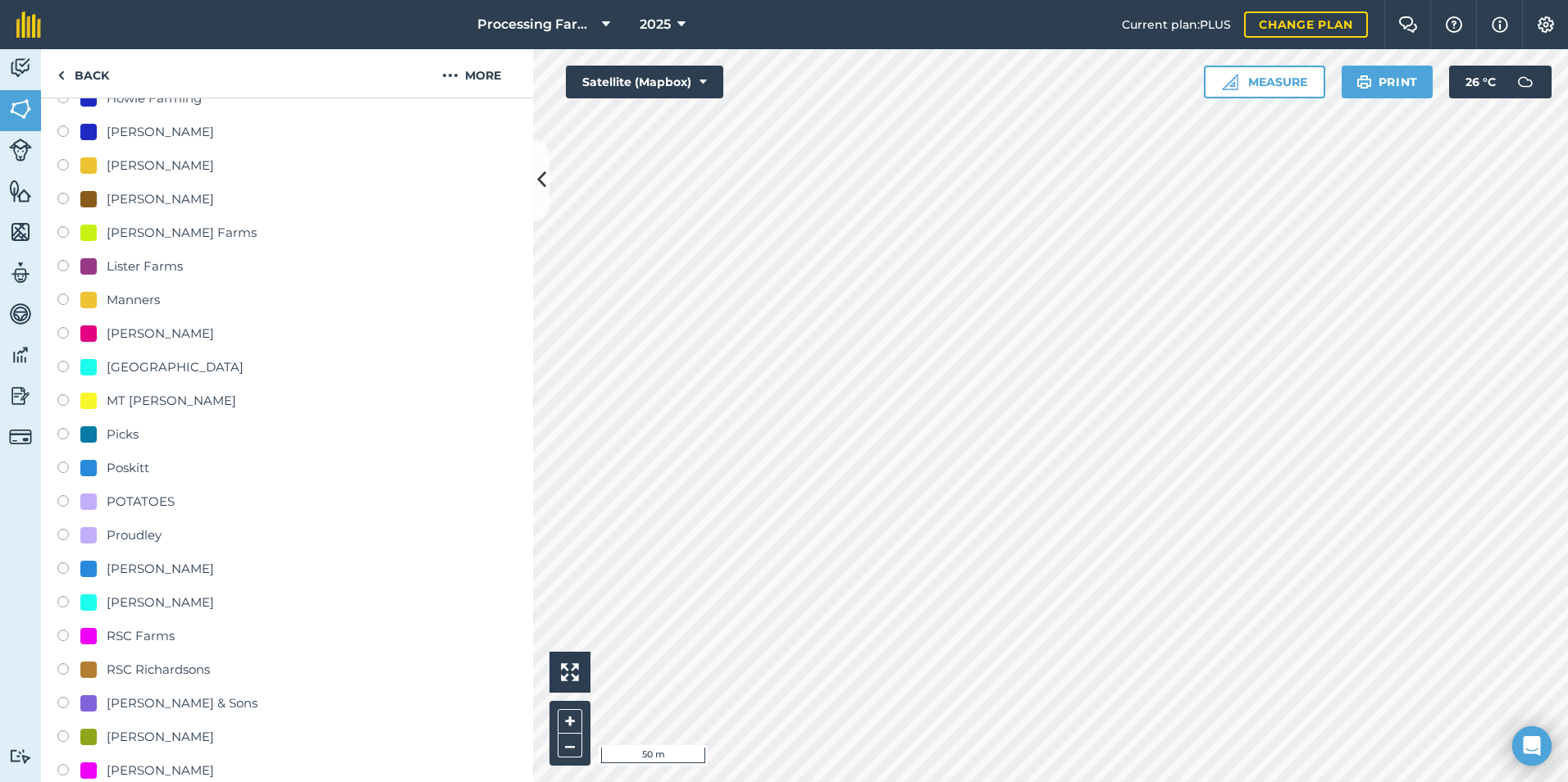
click at [104, 468] on div "Poskitt" at bounding box center [115, 468] width 69 height 20
radio input "true"
radio input "false"
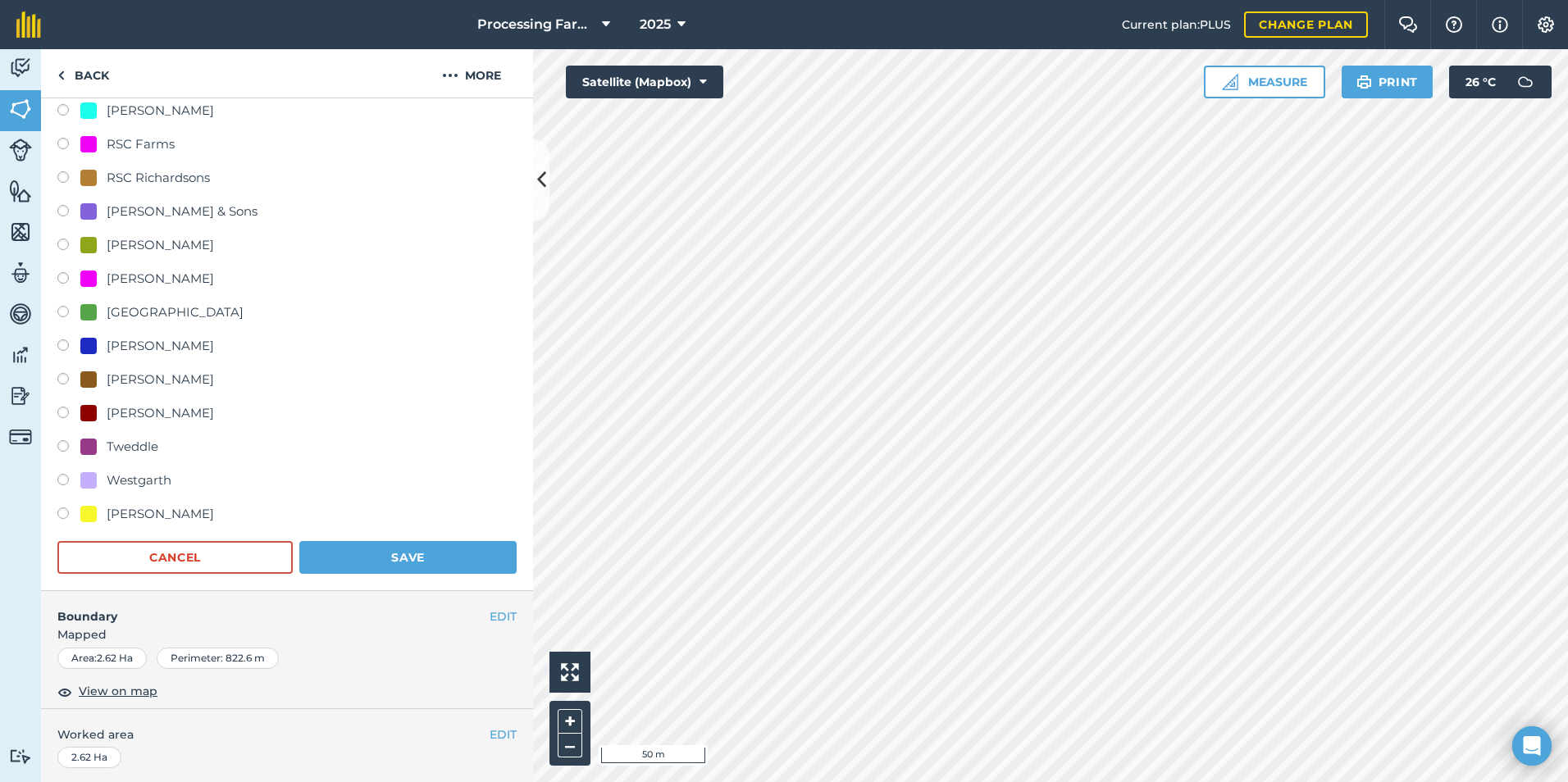
scroll to position [1476, 0]
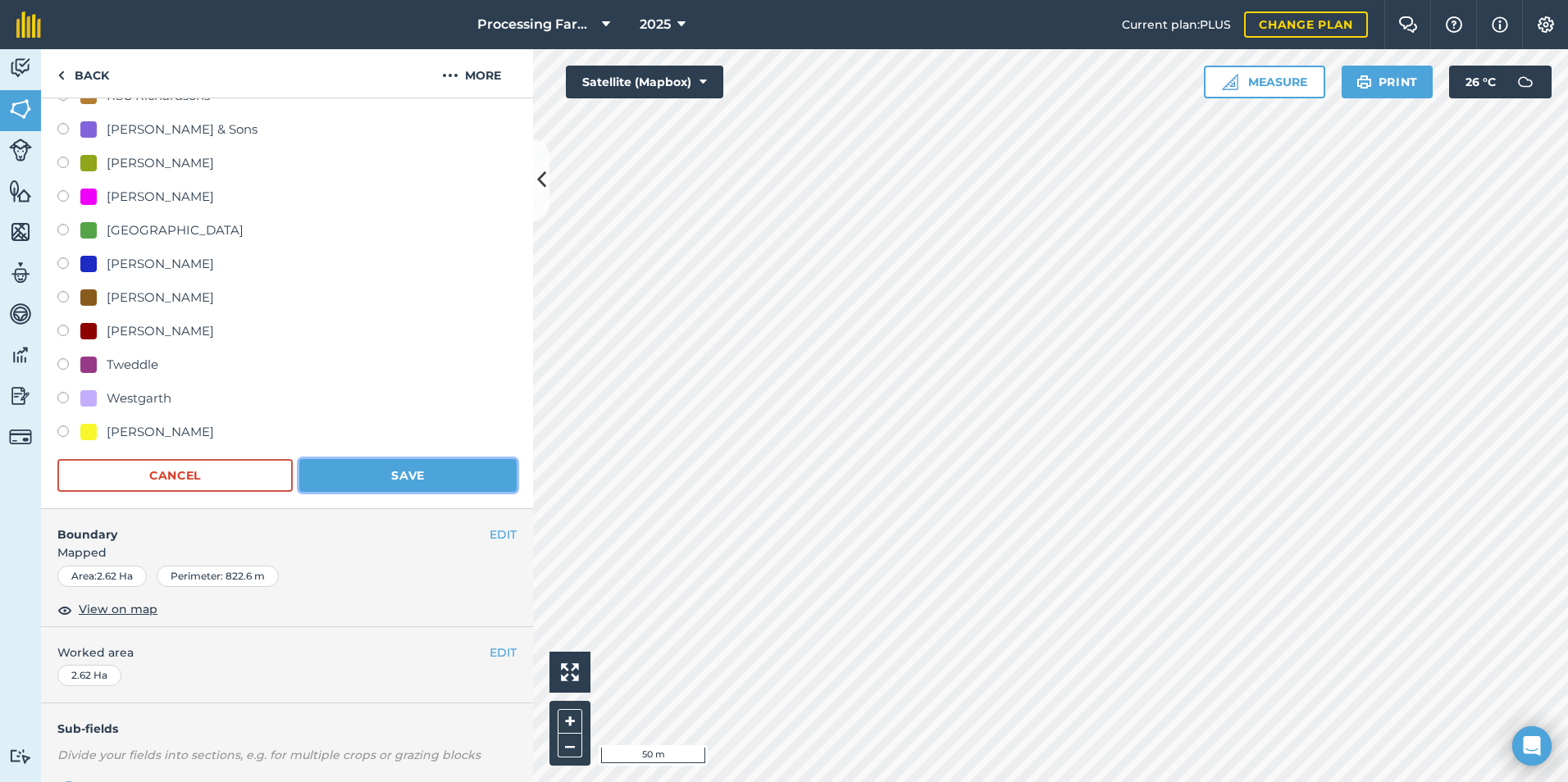
click at [415, 475] on button "Save" at bounding box center [407, 476] width 217 height 33
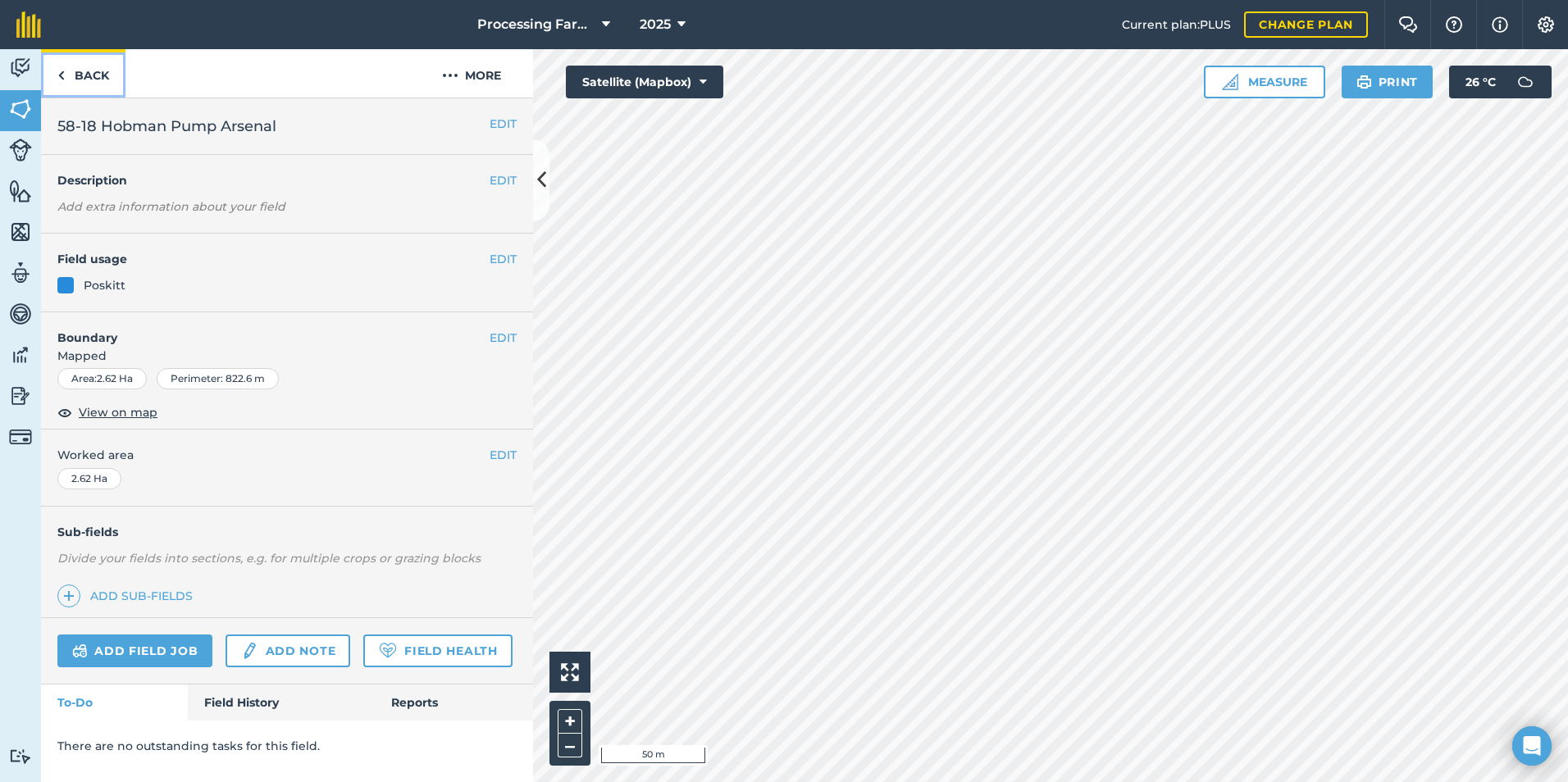
click at [100, 74] on link "Back" at bounding box center [83, 74] width 85 height 48
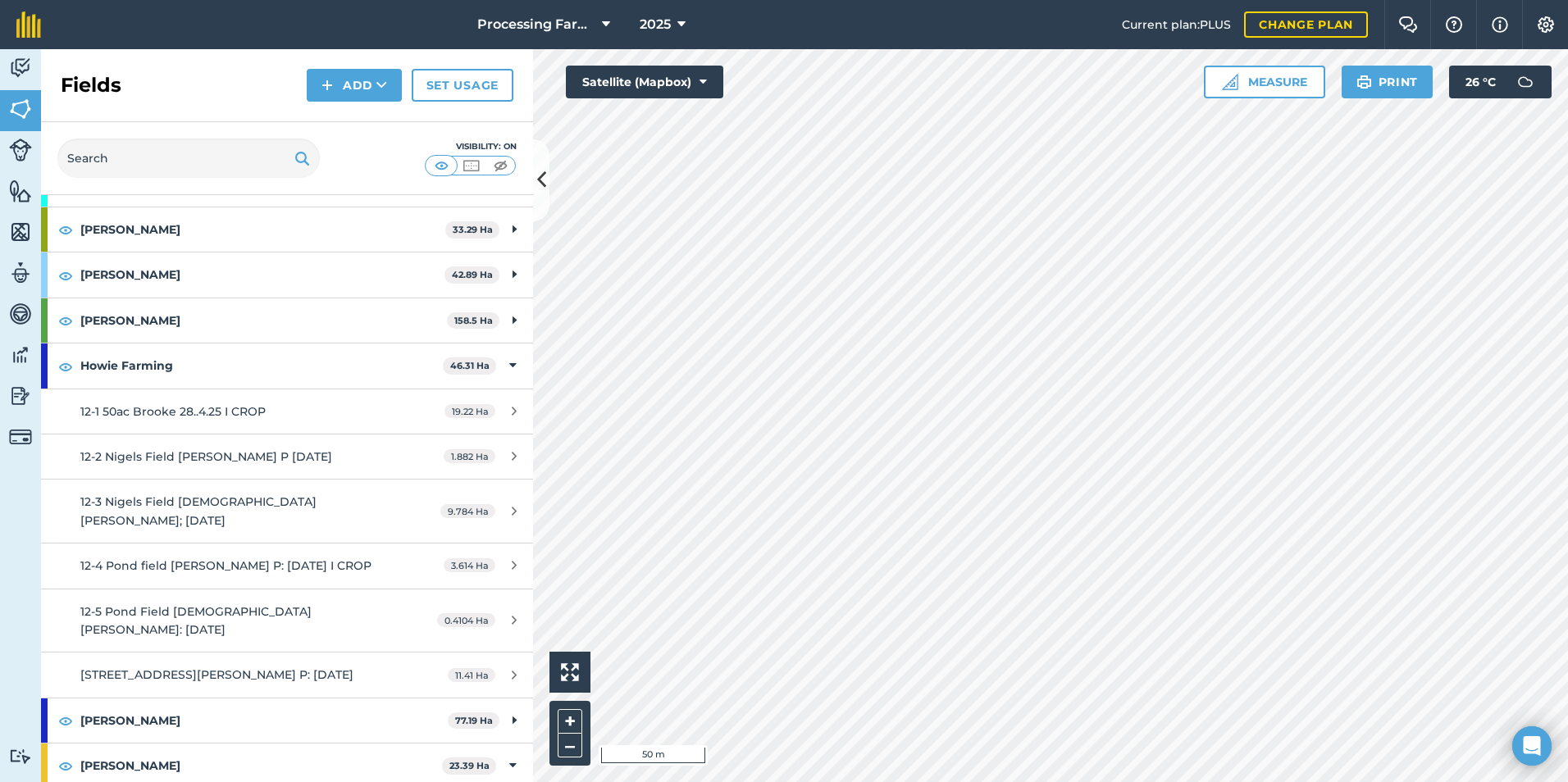
scroll to position [820, 0]
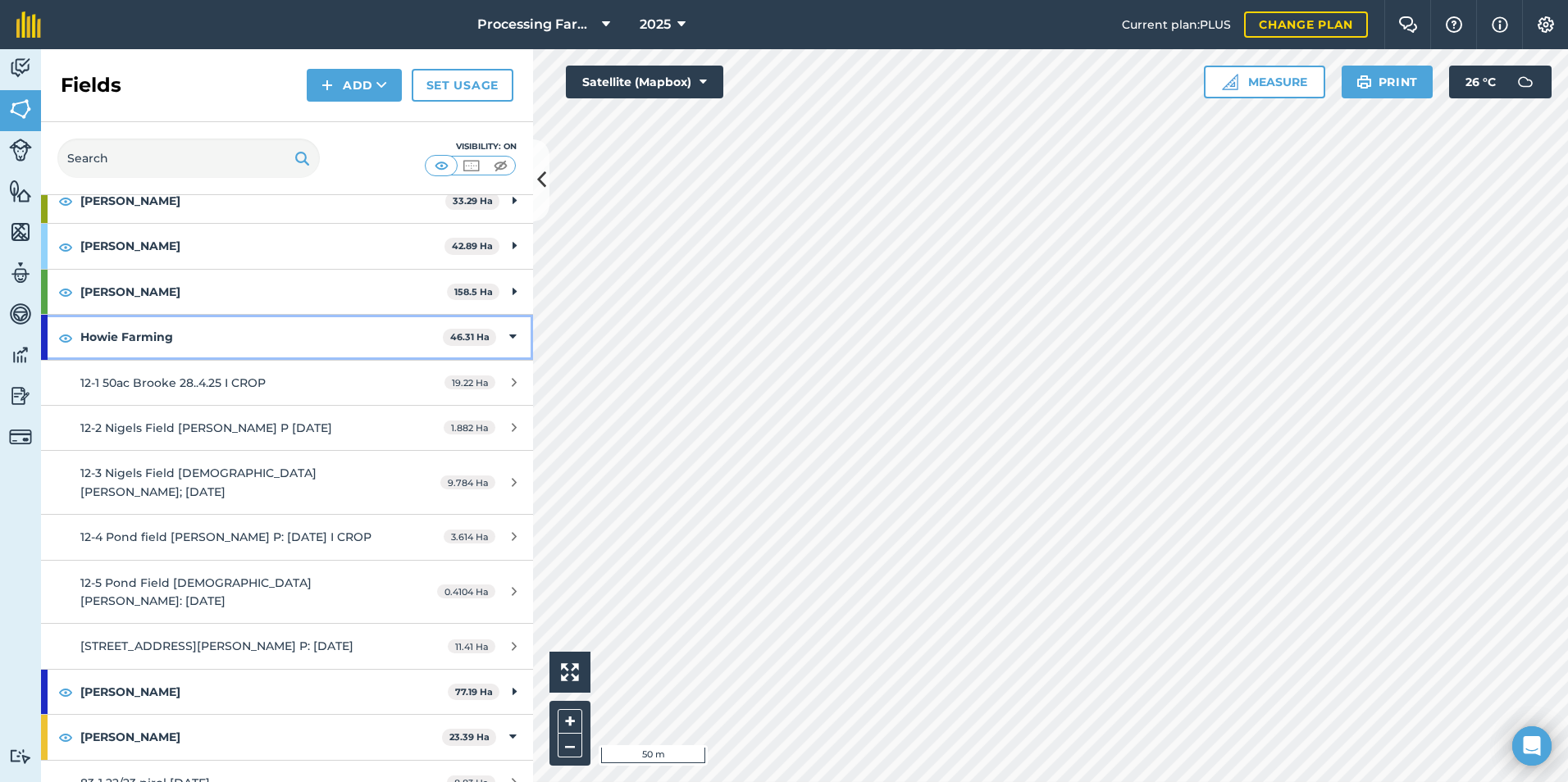
click at [284, 337] on strong "Howie Farming" at bounding box center [261, 337] width 362 height 44
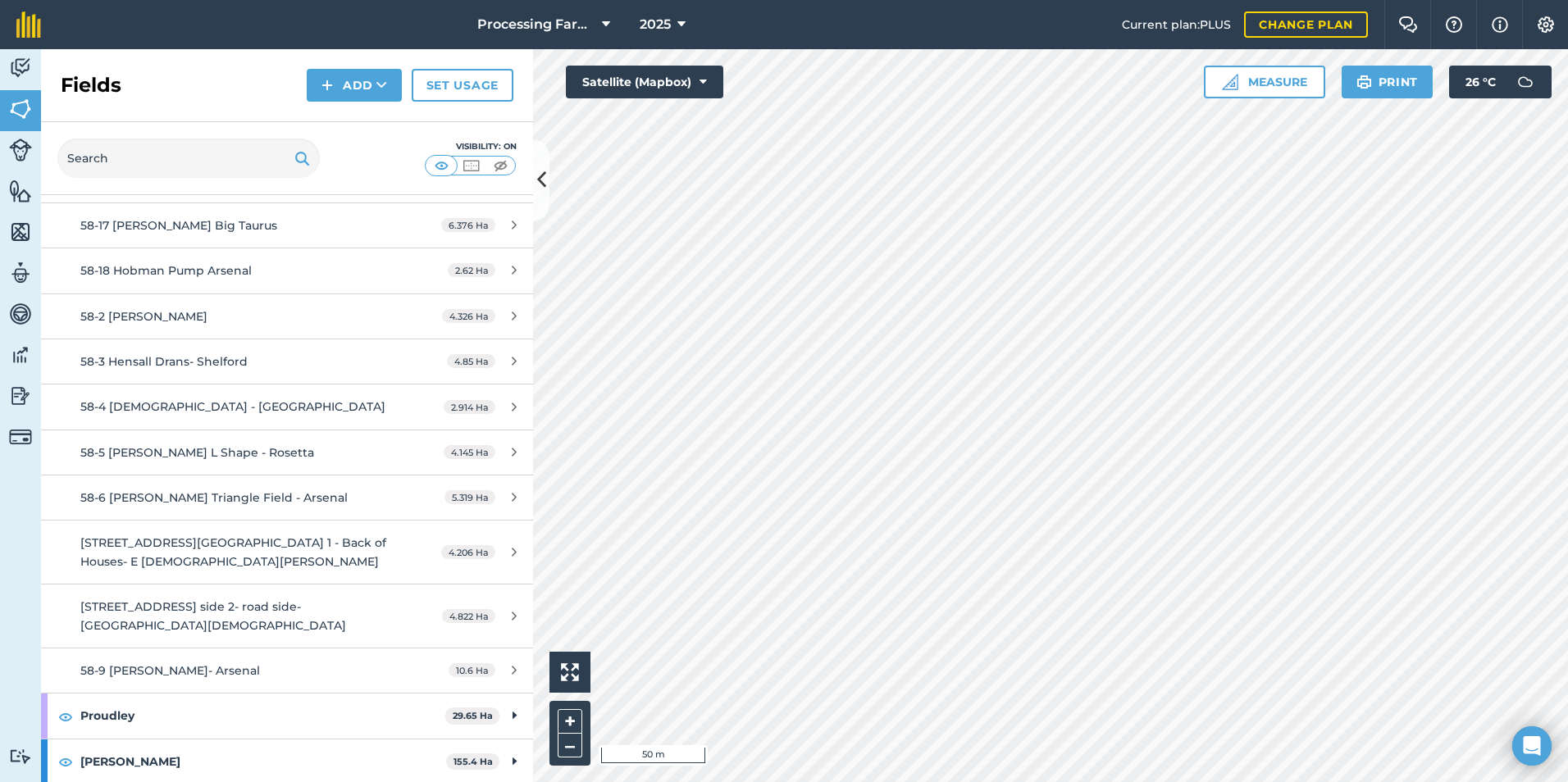
scroll to position [1886, 0]
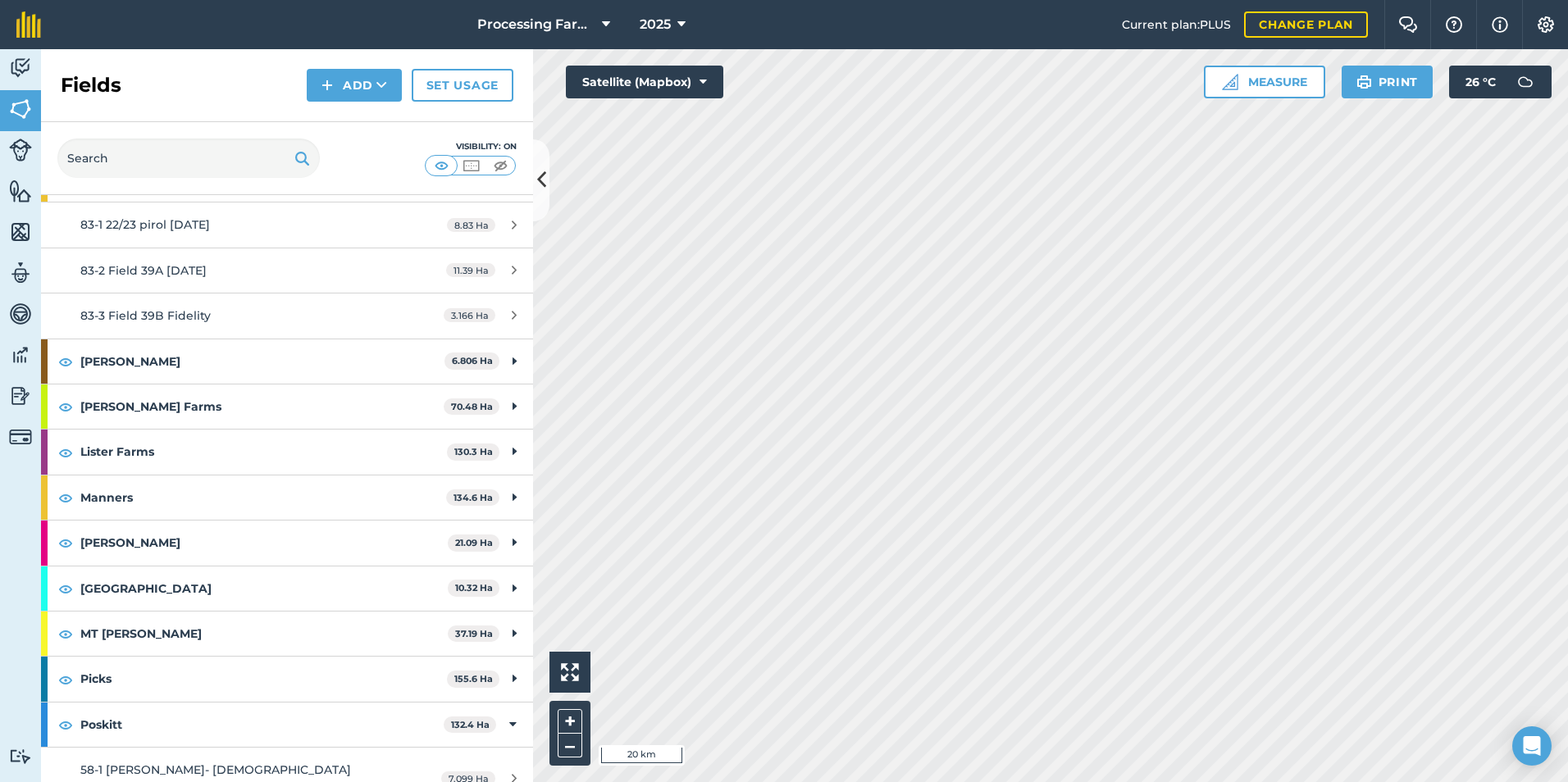
scroll to position [984, 0]
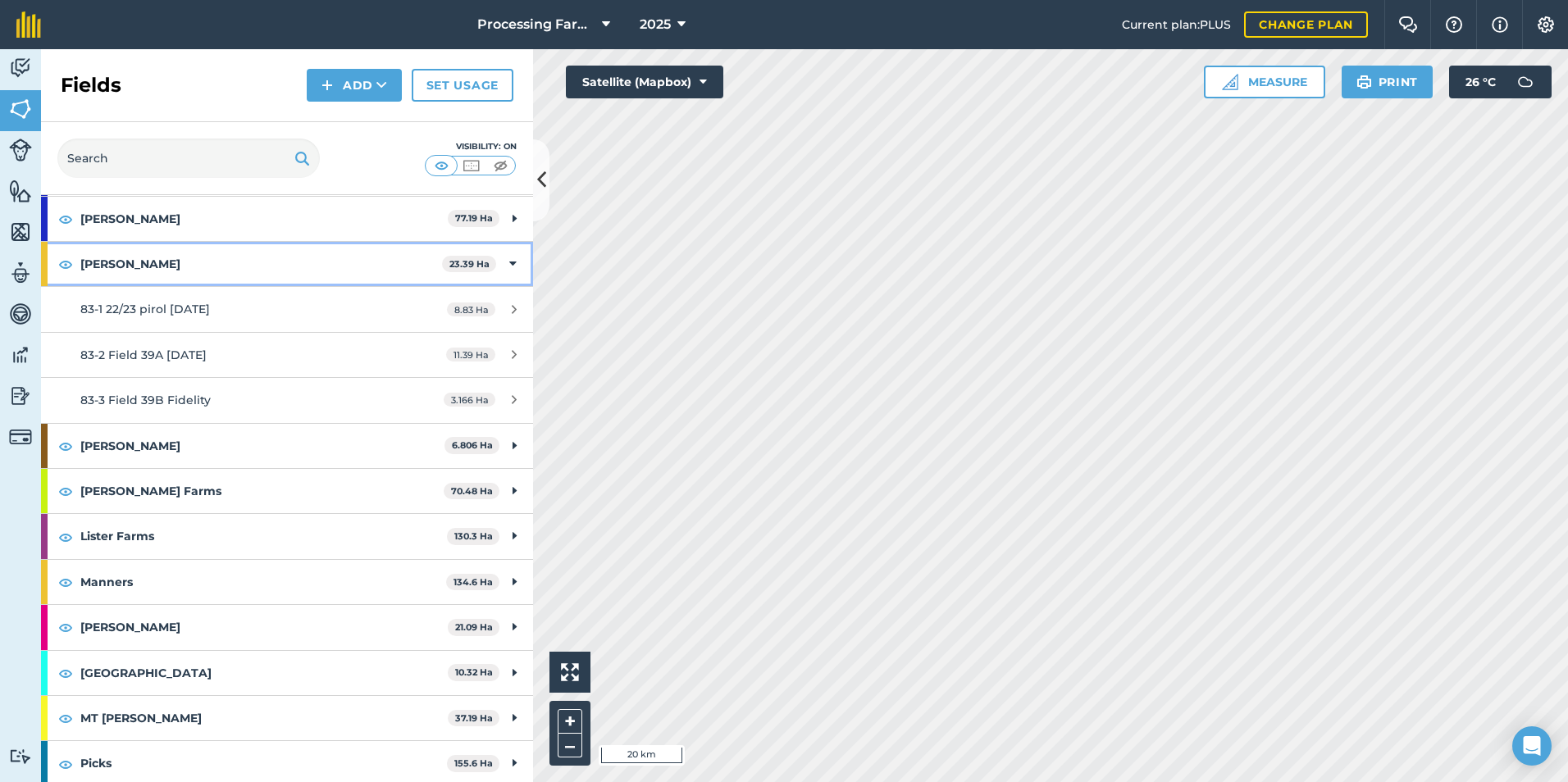
click at [218, 249] on strong "[PERSON_NAME]" at bounding box center [261, 264] width 362 height 44
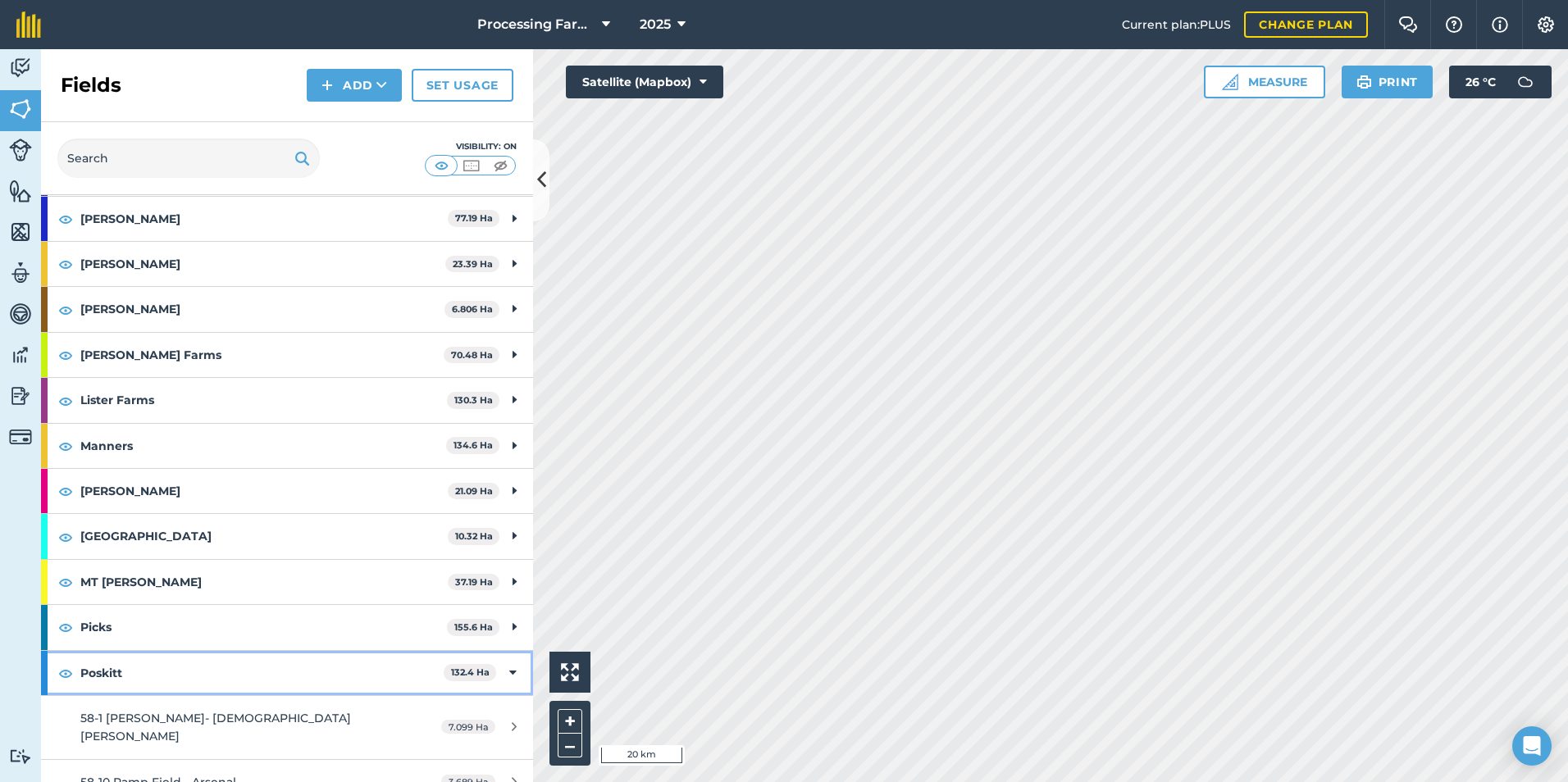
click at [242, 663] on strong "Poskitt" at bounding box center [262, 673] width 363 height 44
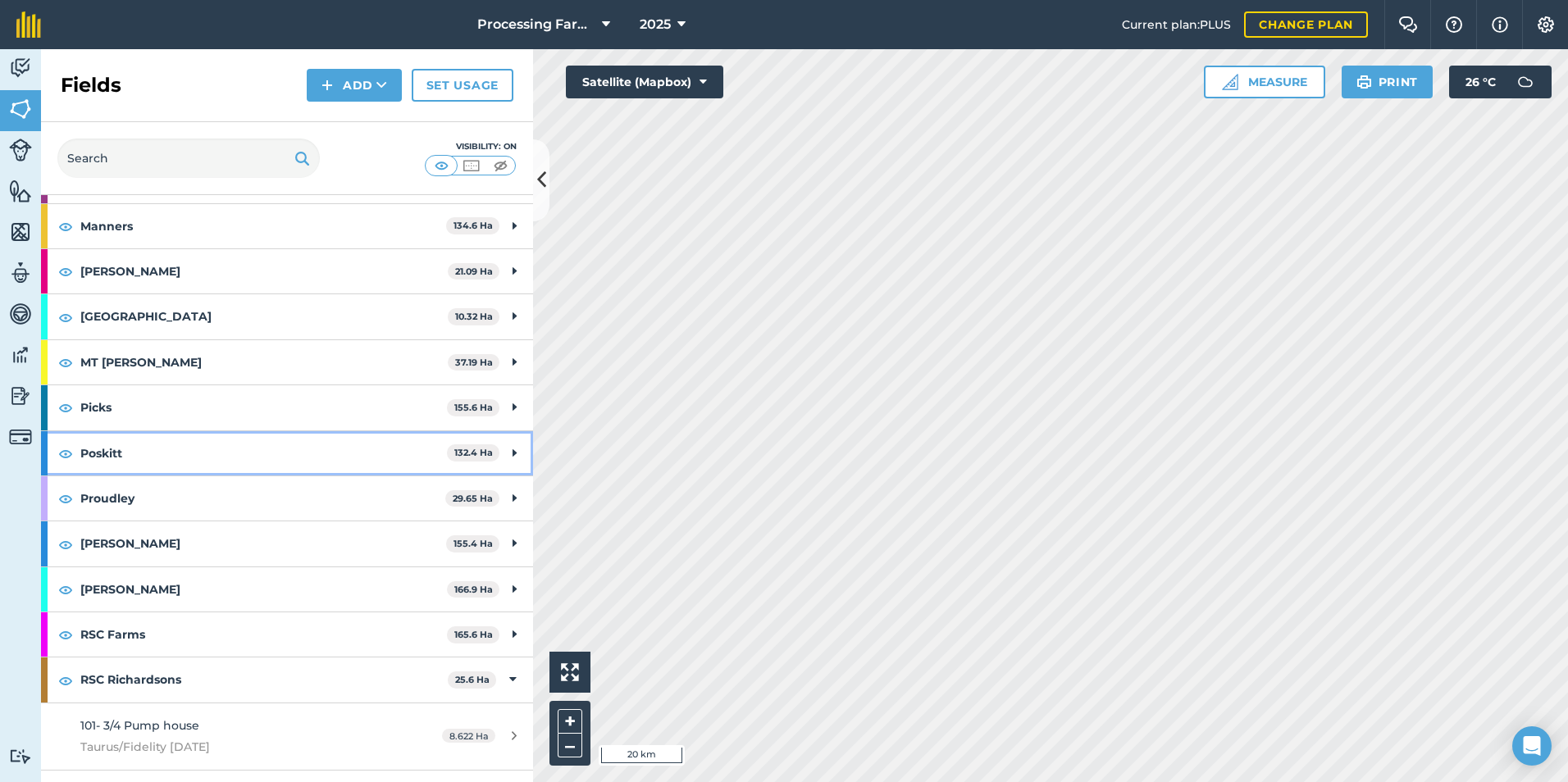
scroll to position [1230, 0]
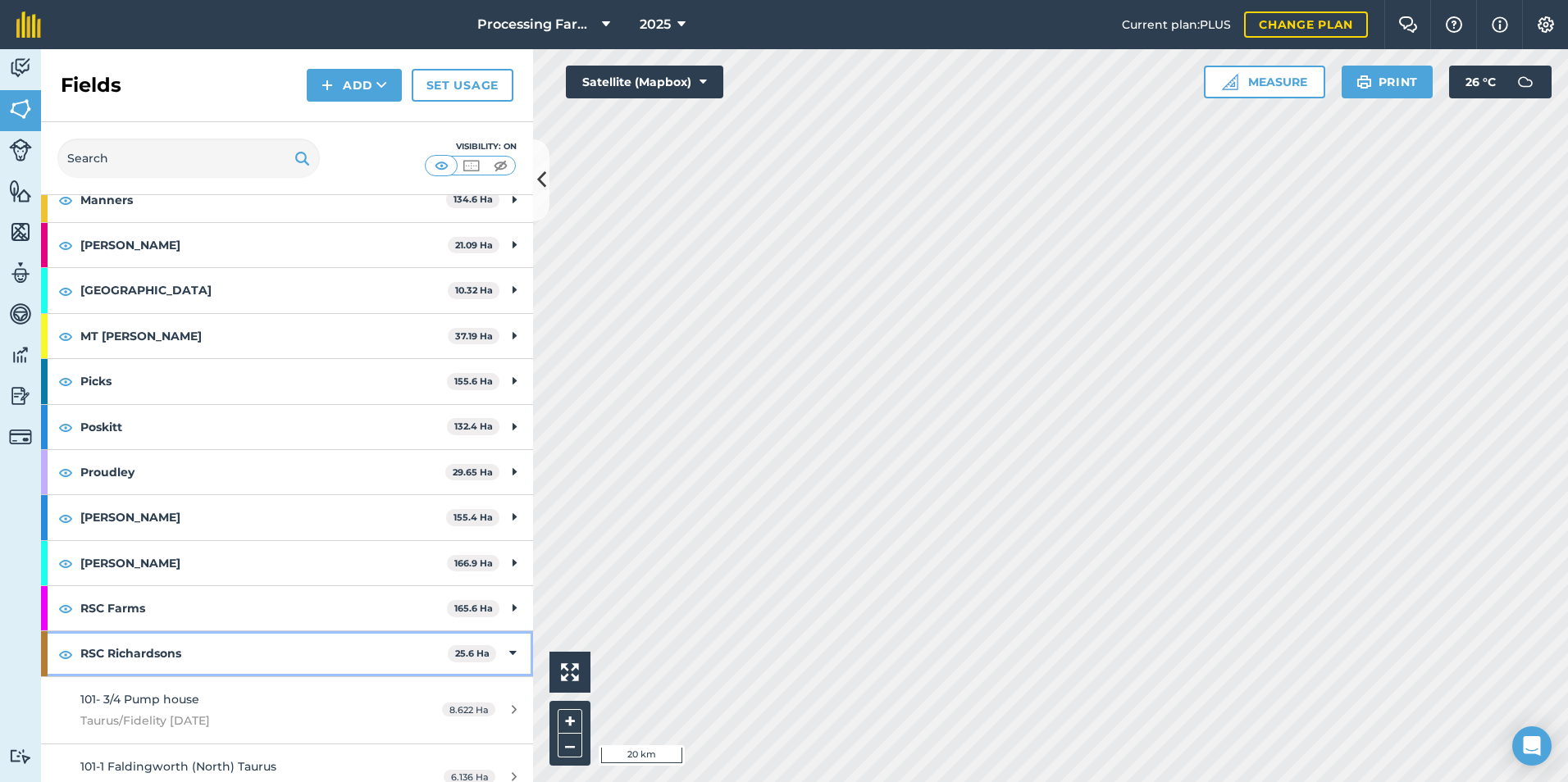
click at [244, 663] on strong "RSC Richardsons" at bounding box center [264, 653] width 368 height 44
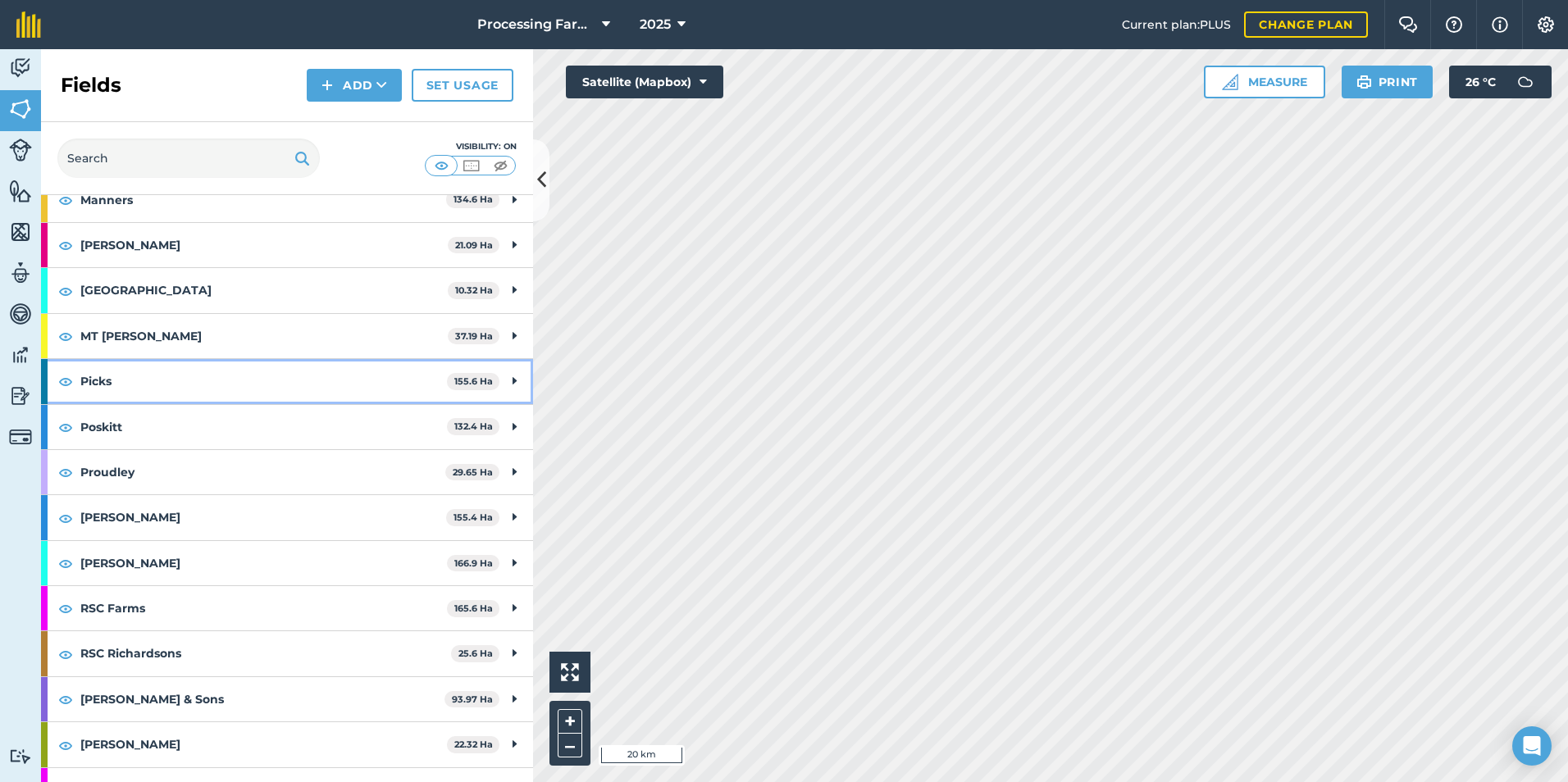
click at [164, 385] on strong "Picks" at bounding box center [264, 381] width 367 height 44
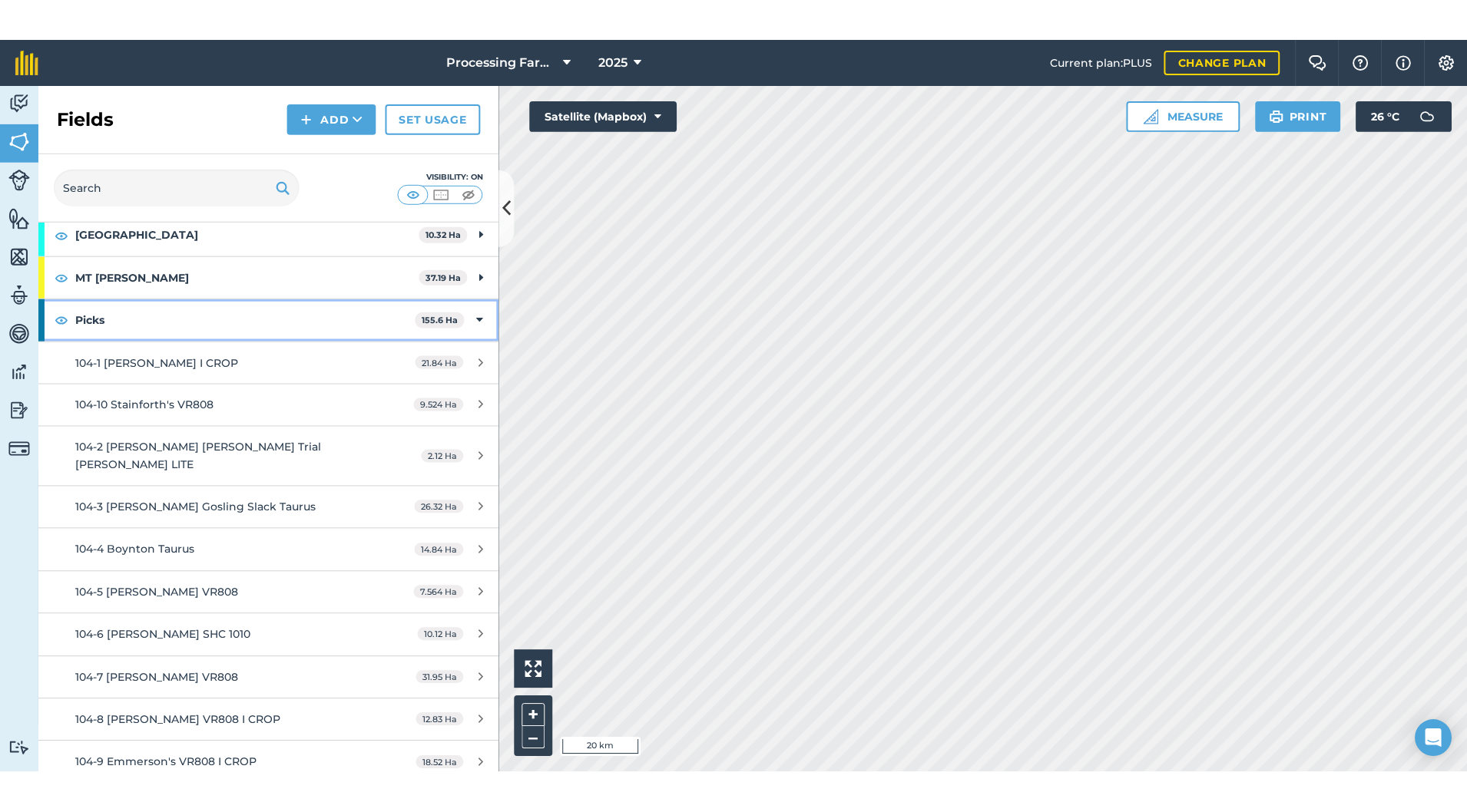
scroll to position [1305, 0]
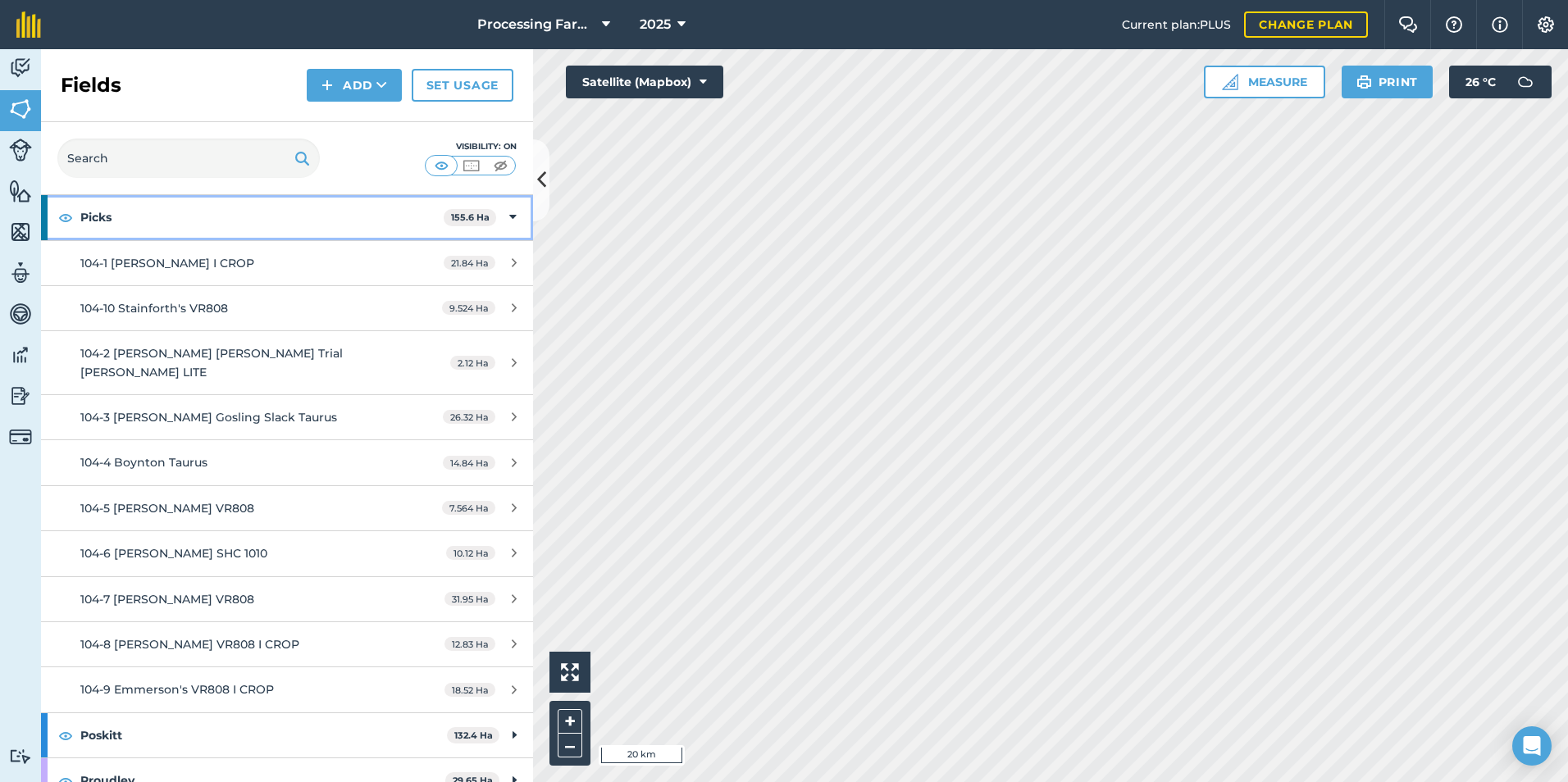
click at [211, 225] on strong "Picks" at bounding box center [262, 217] width 363 height 44
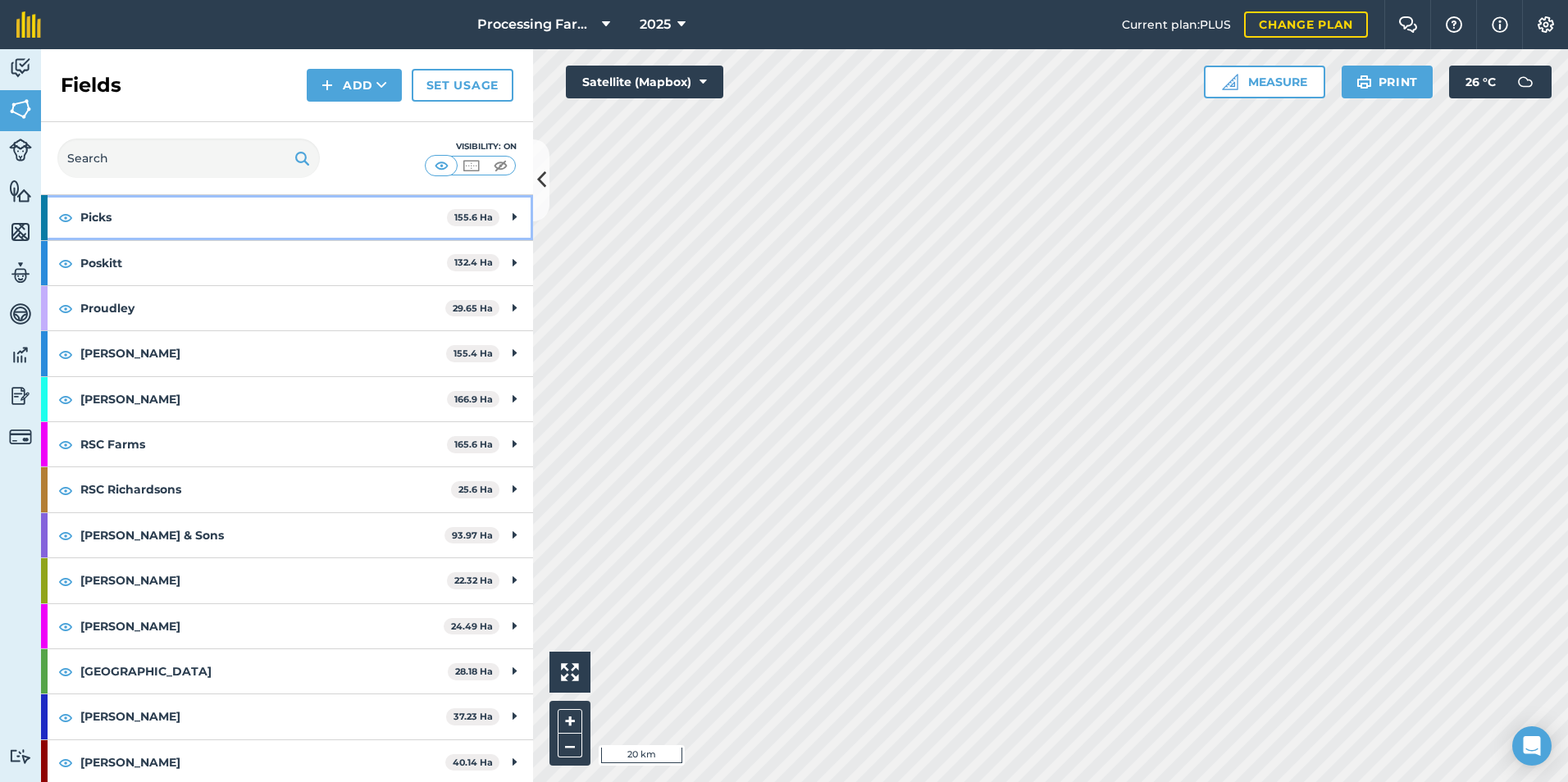
click at [213, 215] on strong "Picks" at bounding box center [264, 217] width 367 height 44
